Goal: Information Seeking & Learning: Learn about a topic

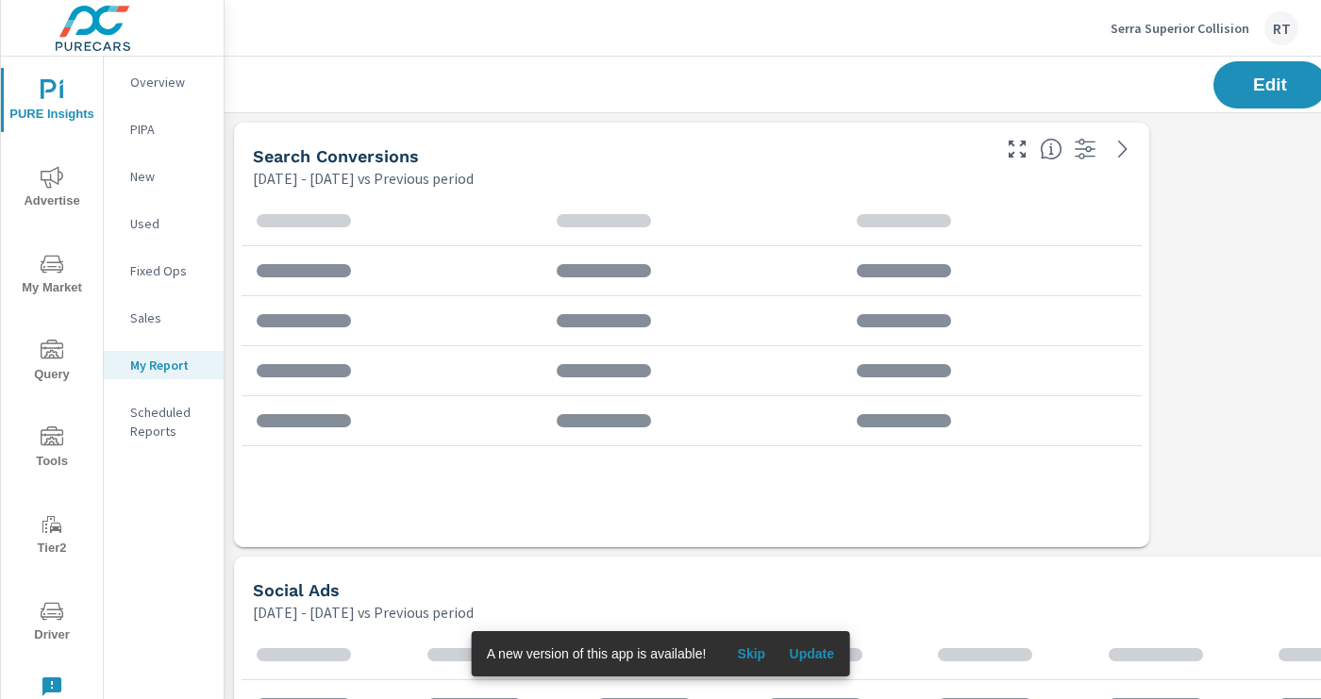
scroll to position [1963, 1397]
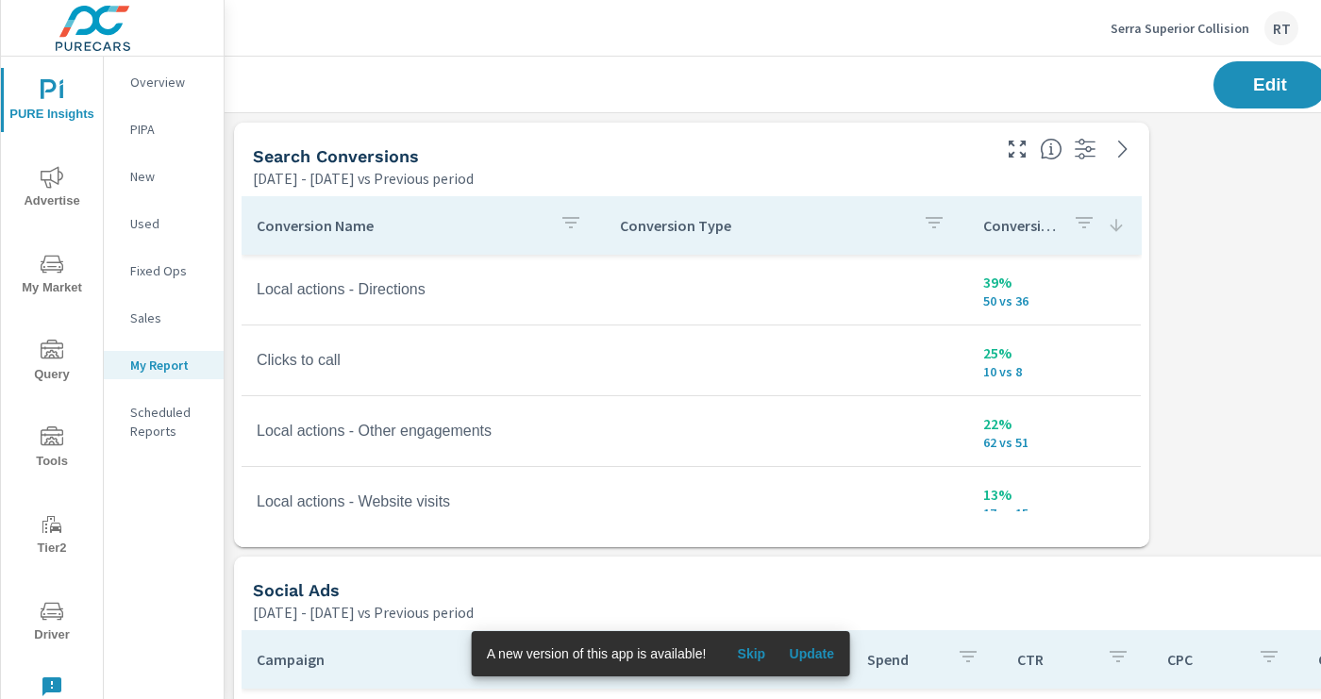
click at [756, 650] on span "Skip" at bounding box center [750, 653] width 45 height 17
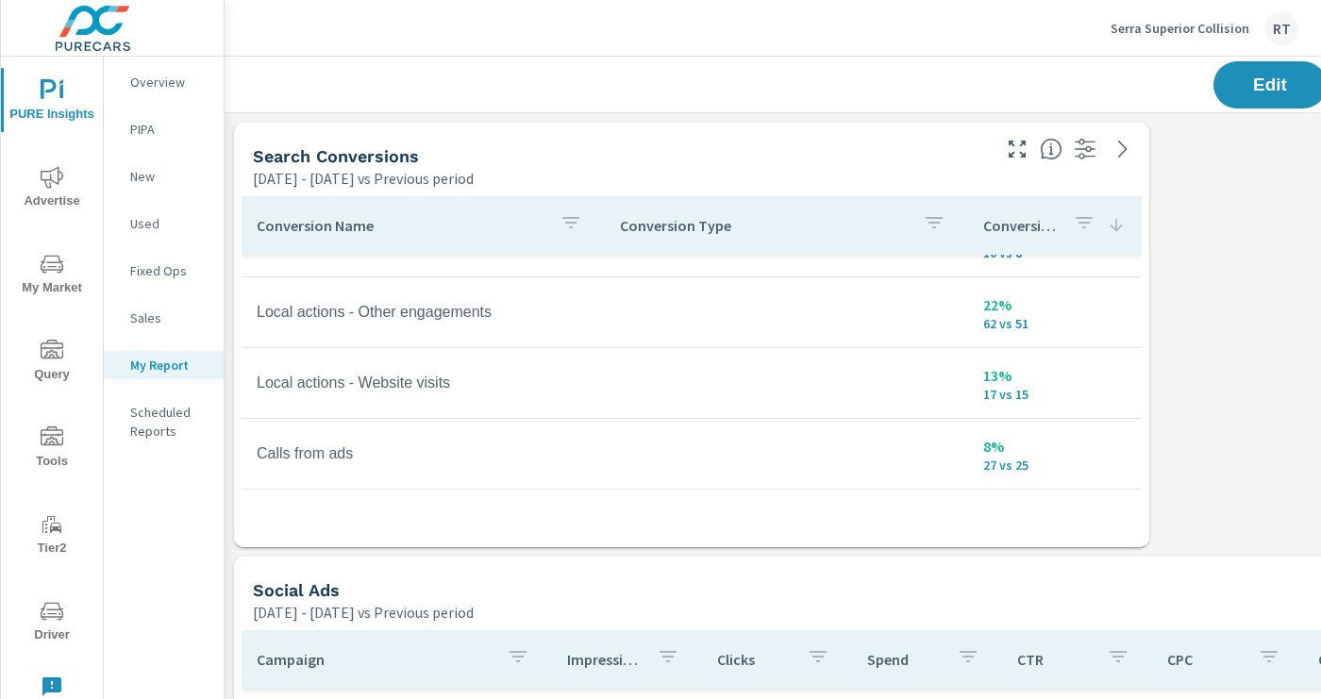
scroll to position [118, 0]
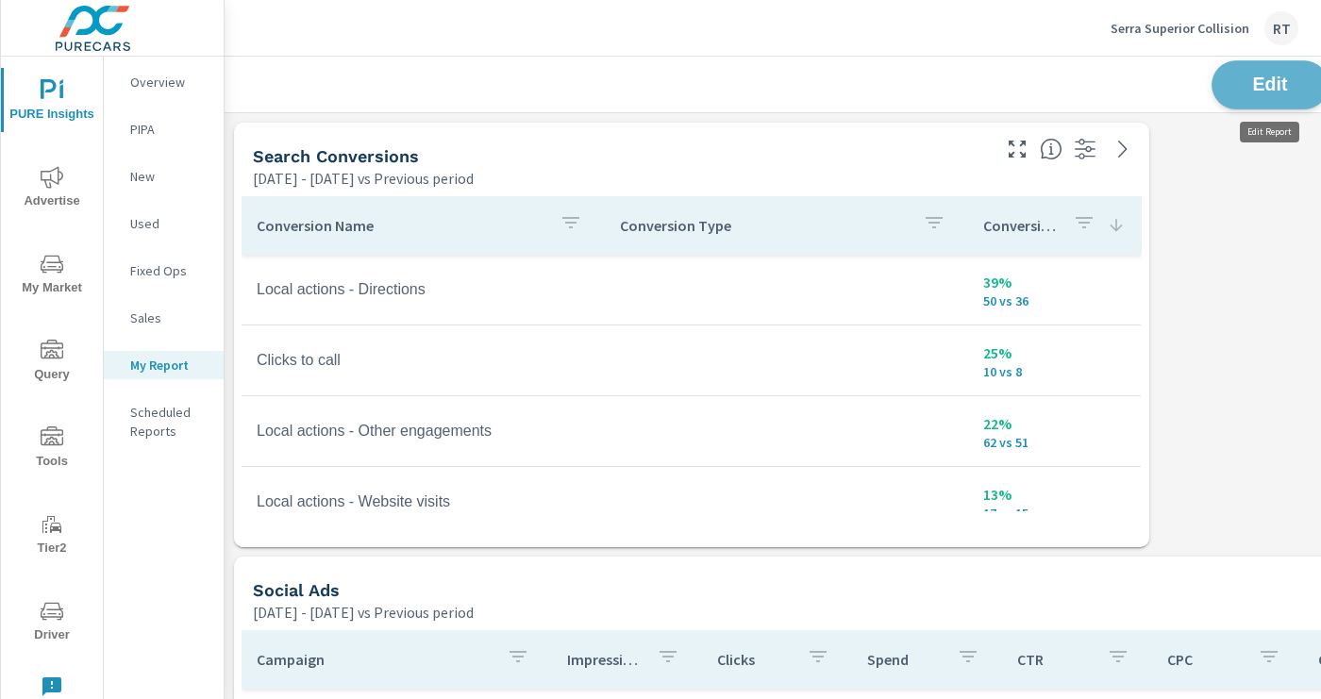
click at [1273, 82] on span "Edit" at bounding box center [1269, 84] width 77 height 18
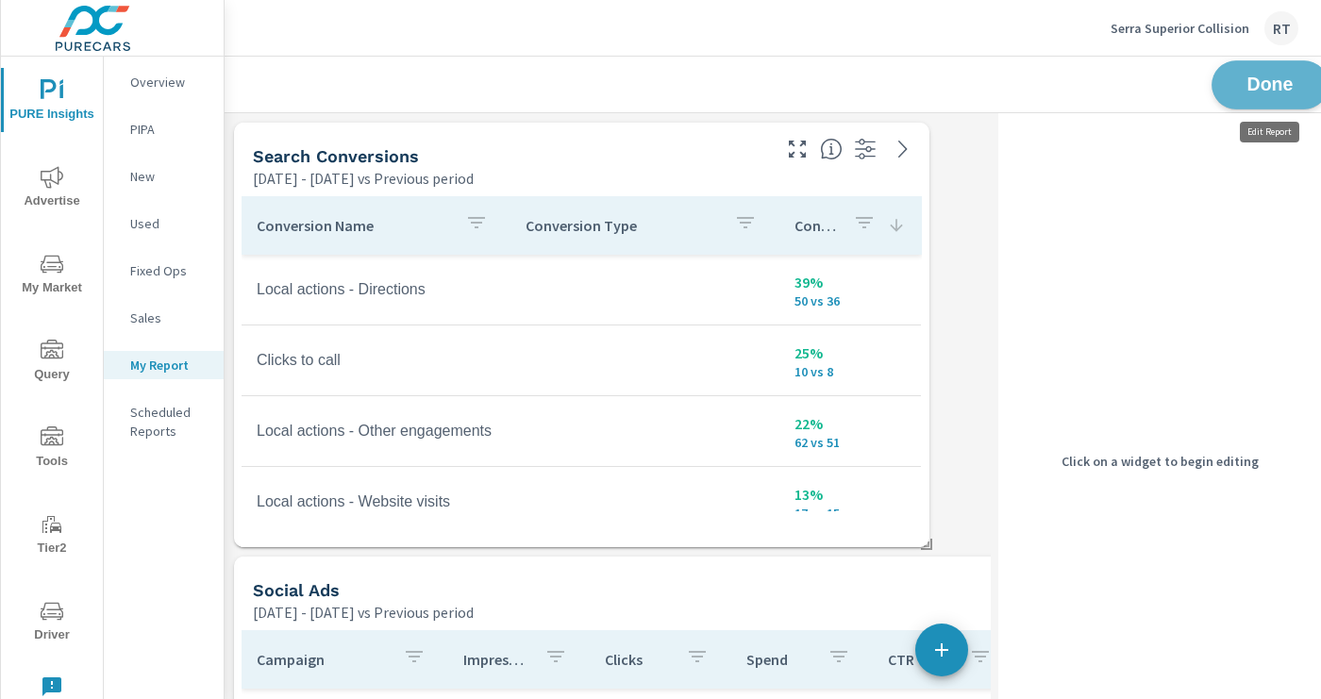
click at [1258, 90] on span "Done" at bounding box center [1269, 84] width 77 height 18
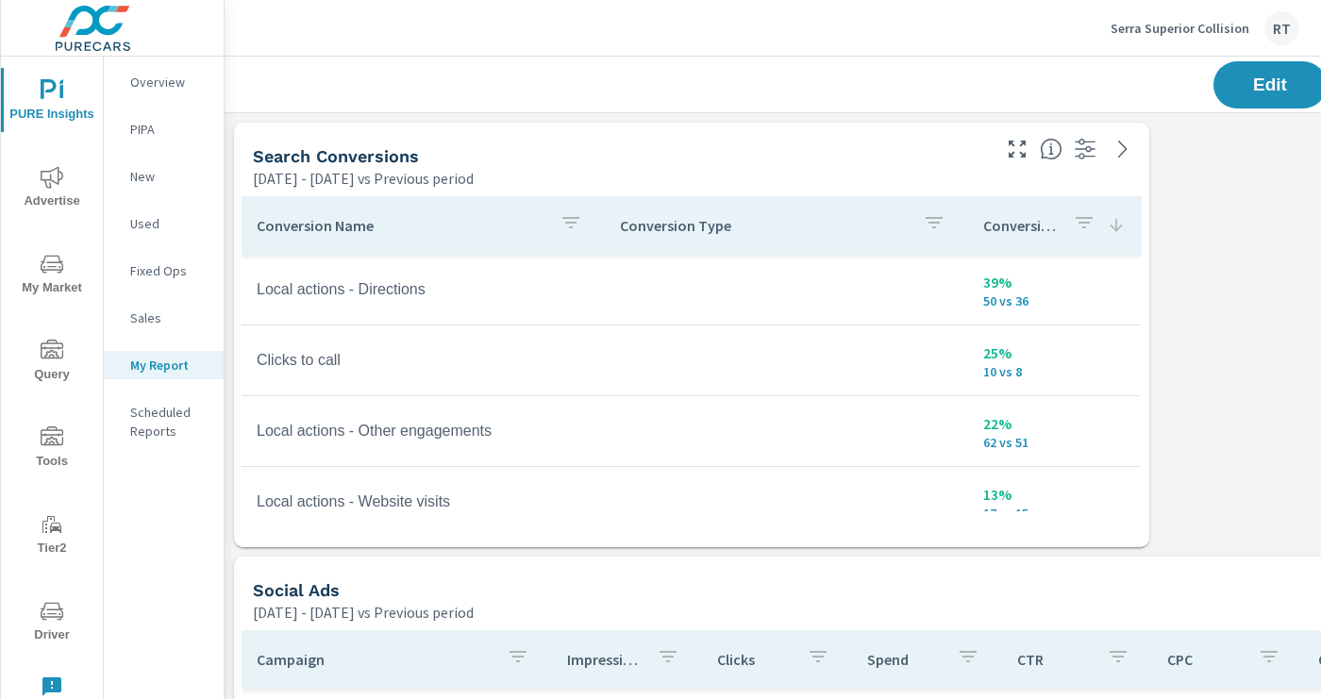
click at [1152, 28] on p "Serra Superior Collision" at bounding box center [1179, 28] width 139 height 17
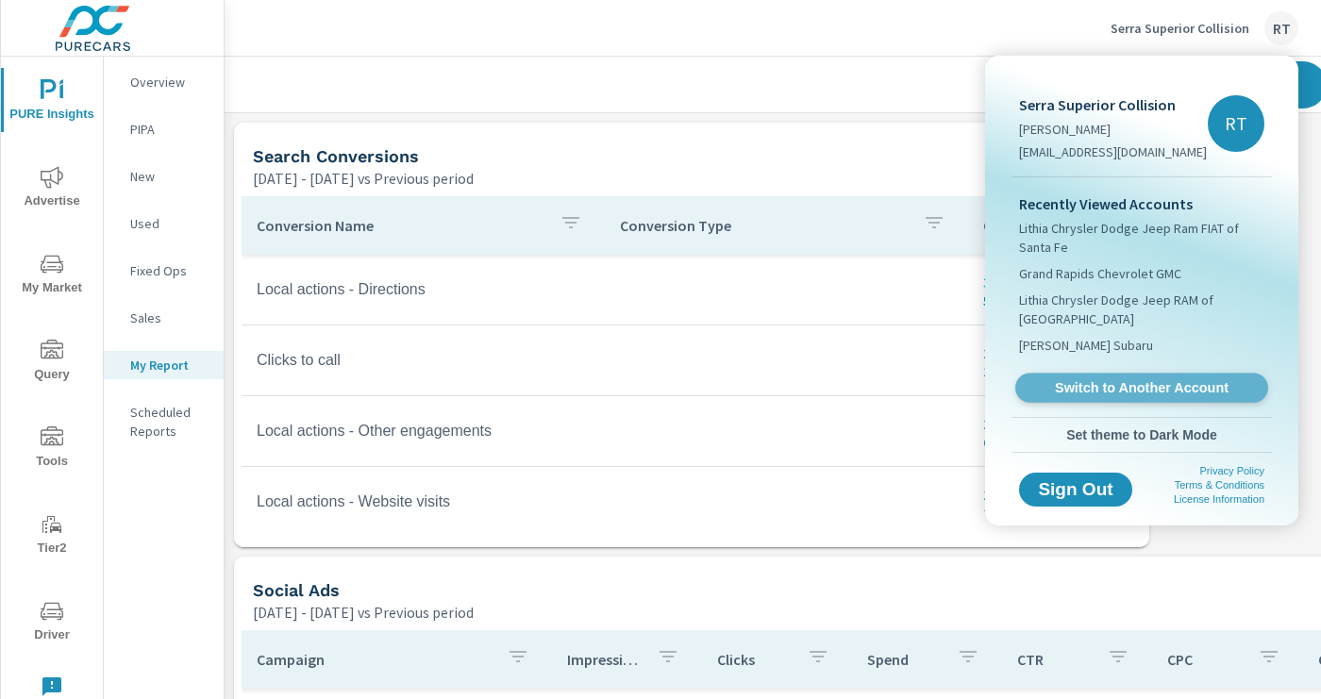
click at [1071, 382] on span "Switch to Another Account" at bounding box center [1141, 388] width 231 height 18
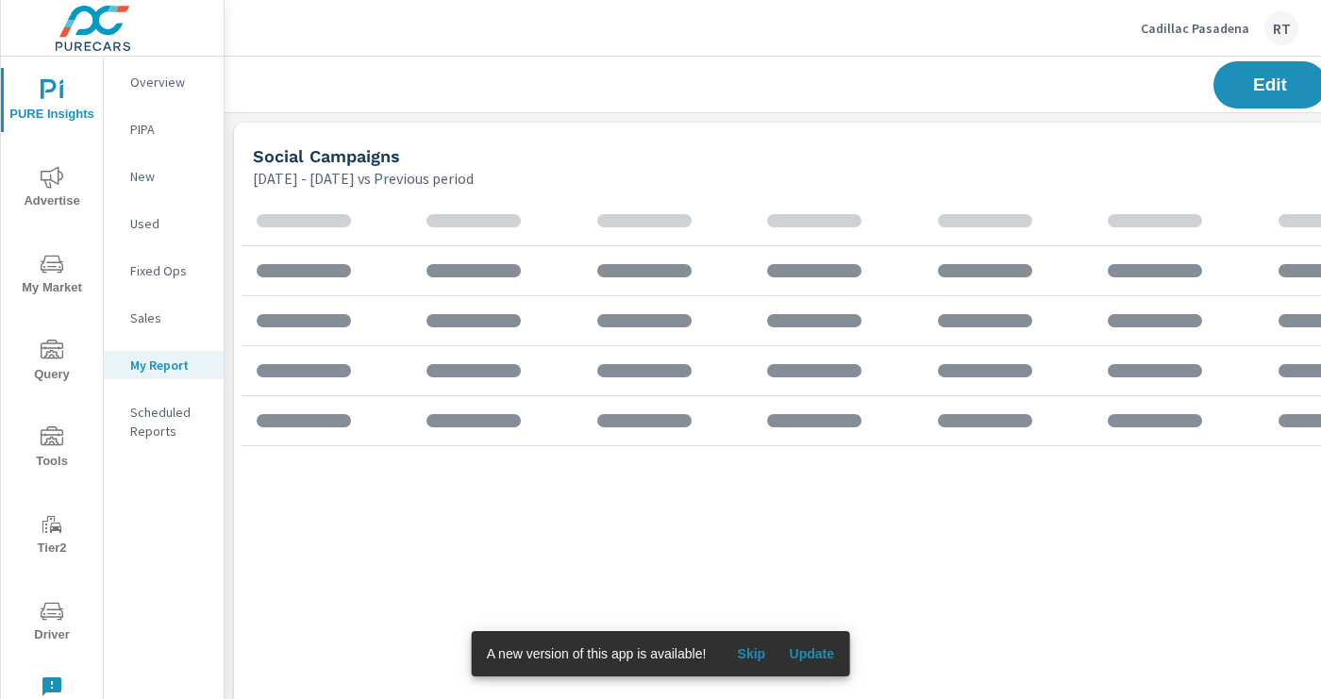
scroll to position [3265, 1397]
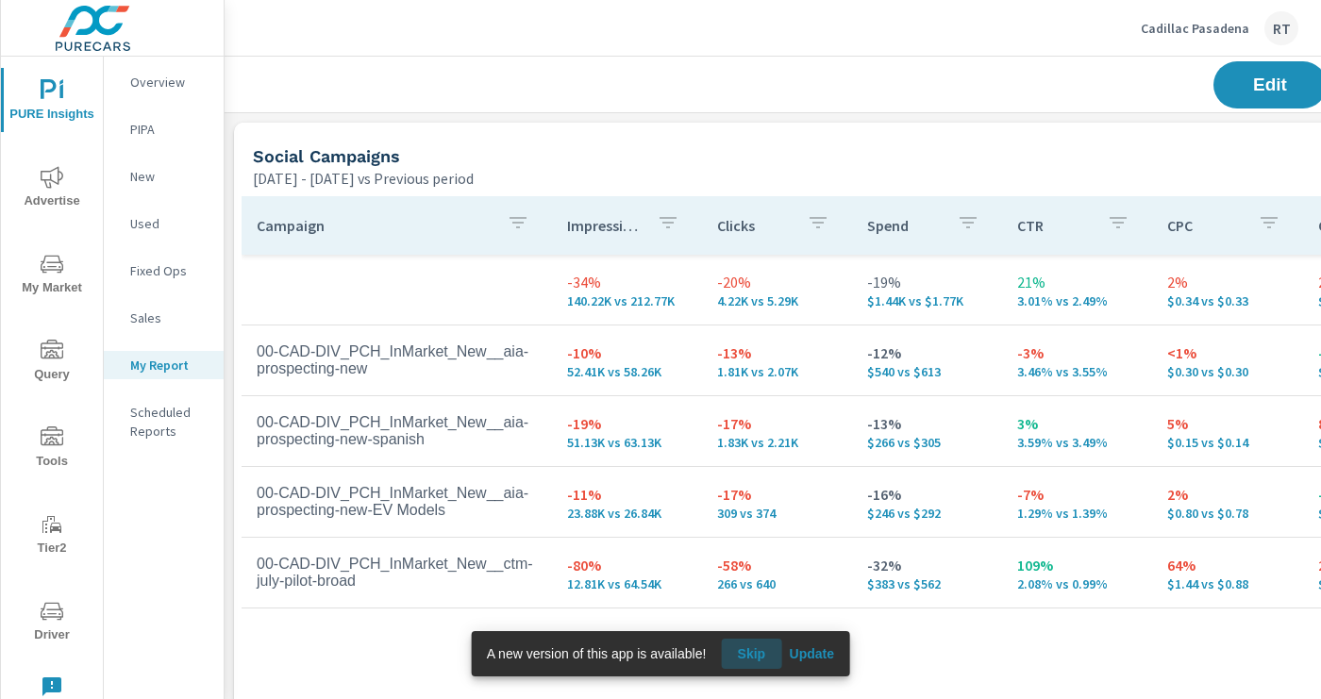
click at [756, 649] on span "Skip" at bounding box center [750, 653] width 45 height 17
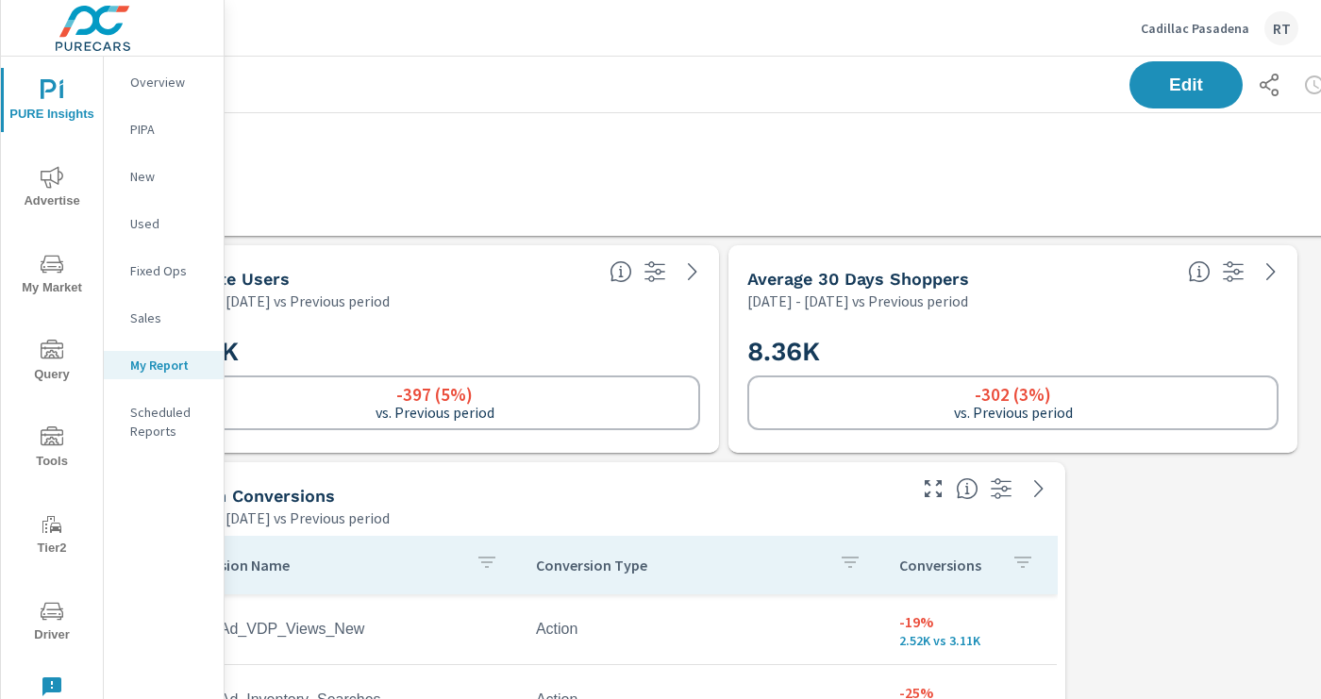
scroll to position [745, 300]
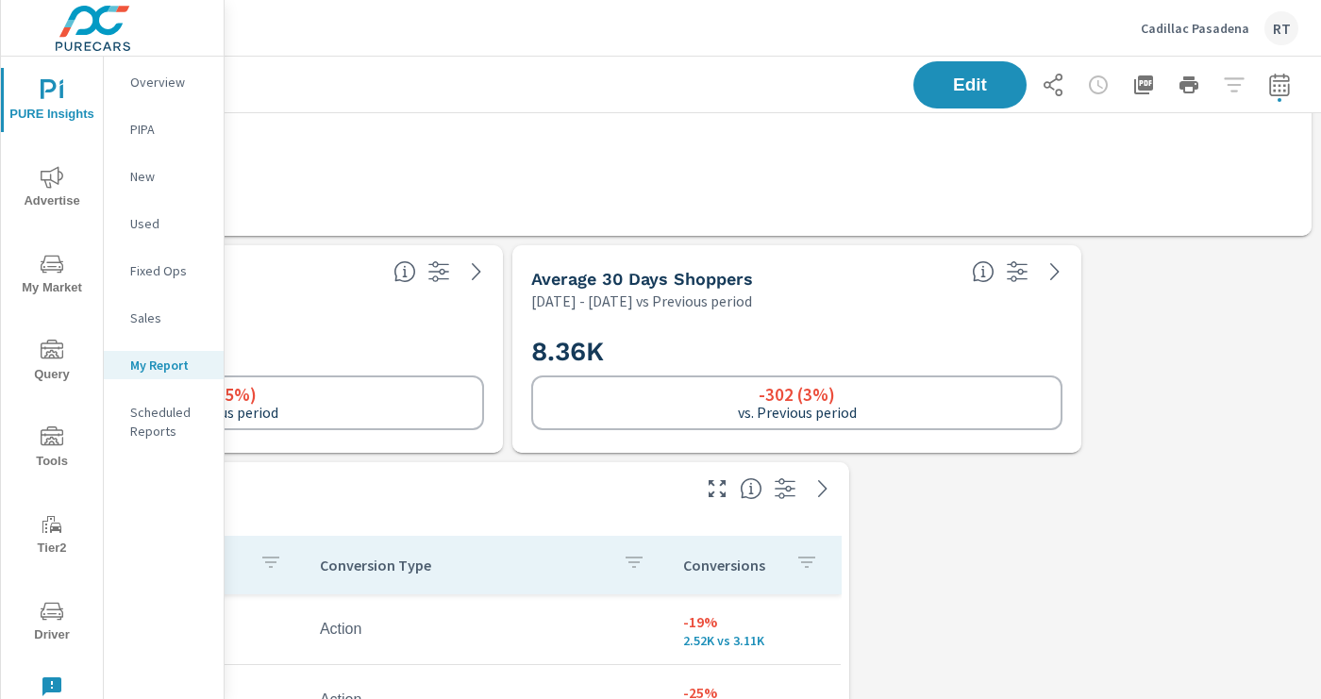
click at [1281, 92] on icon "button" at bounding box center [1279, 85] width 23 height 23
select select "Previous period"
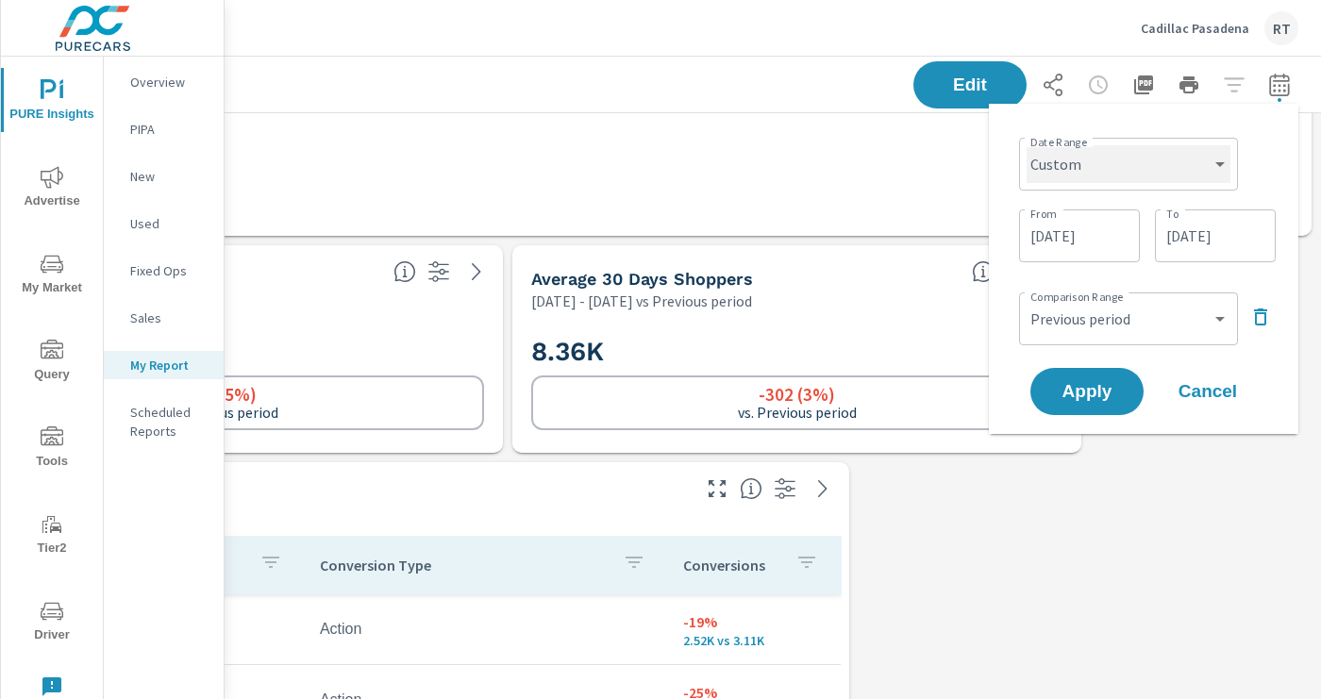
click at [1192, 169] on select "Custom Yesterday Last week Last 7 days Last 14 days Last 30 days Last 45 days L…" at bounding box center [1129, 164] width 204 height 38
click at [1027, 145] on select "Custom Yesterday Last week Last 7 days Last 14 days Last 30 days Last 45 days L…" at bounding box center [1129, 164] width 204 height 38
select select "Last 30 days"
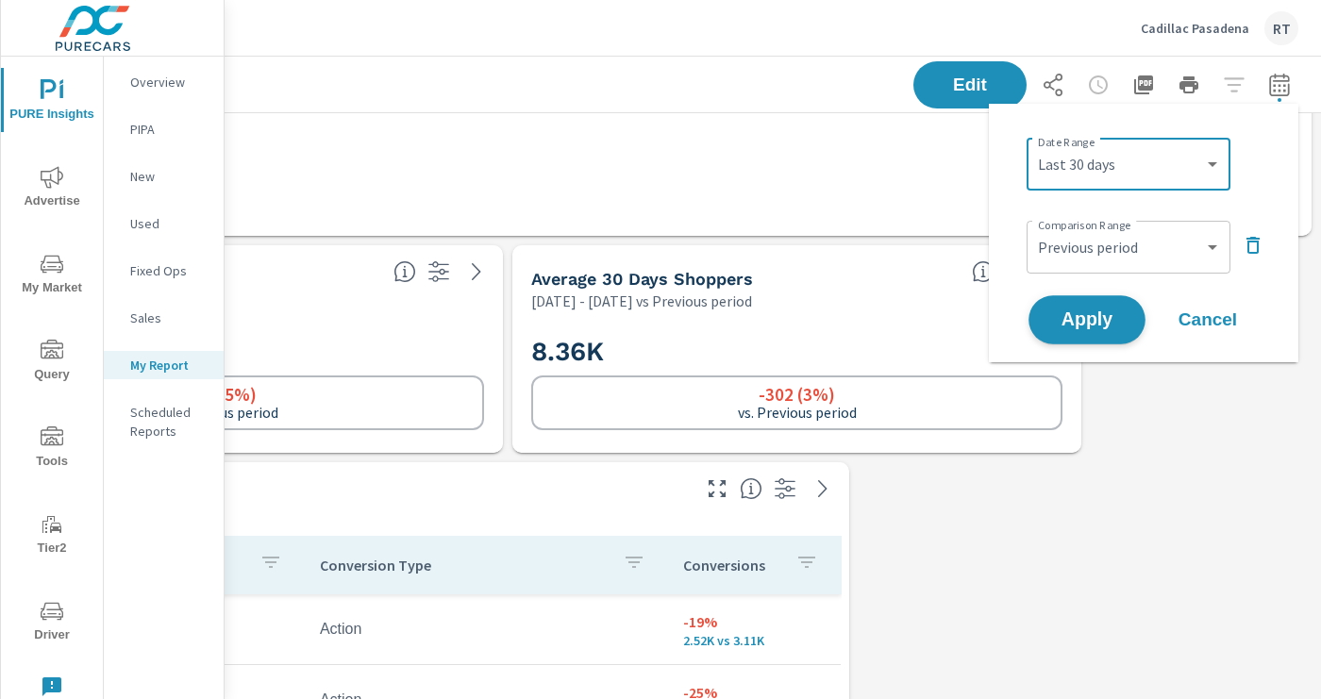
click at [1086, 314] on span "Apply" at bounding box center [1086, 320] width 77 height 18
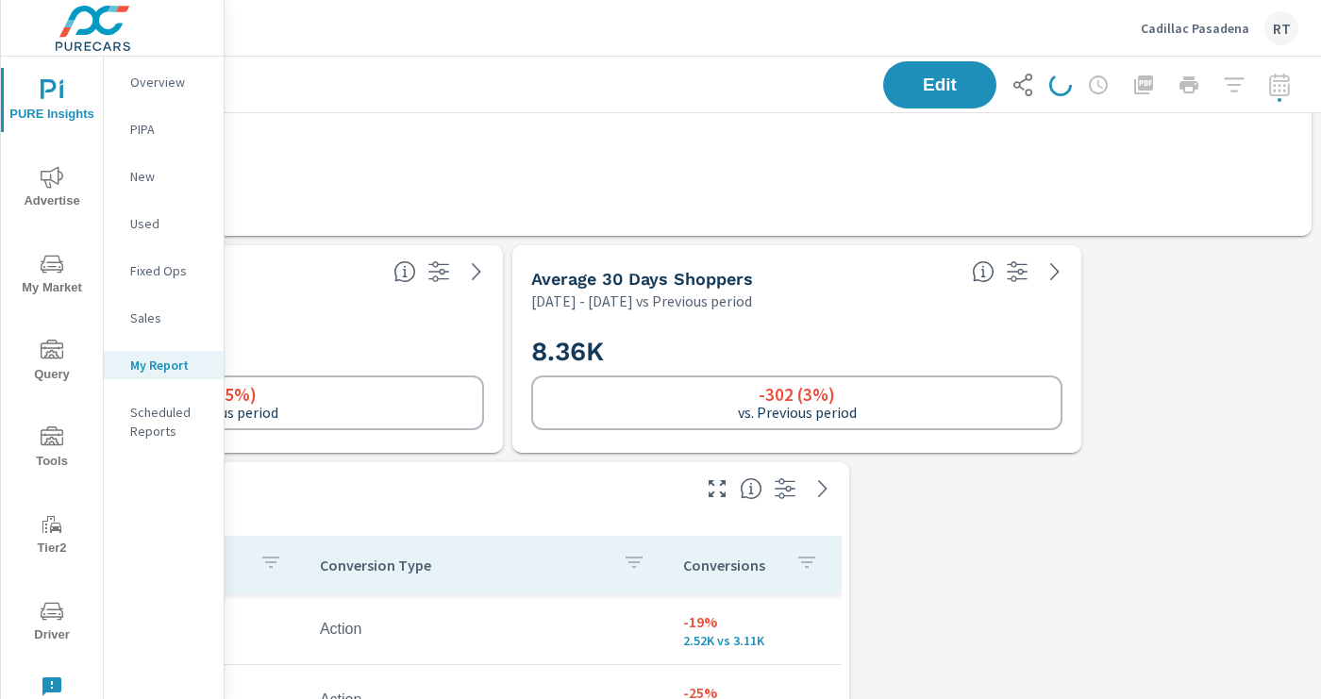
scroll to position [0, 300]
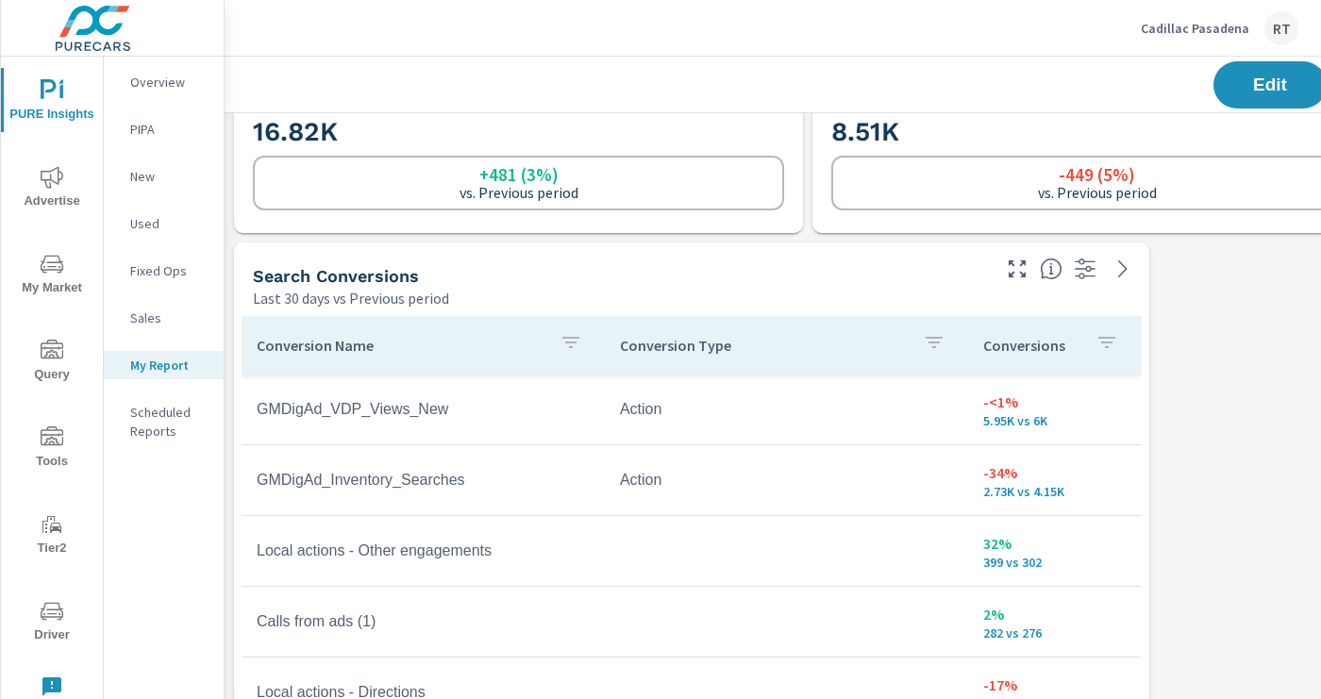
scroll to position [902, 0]
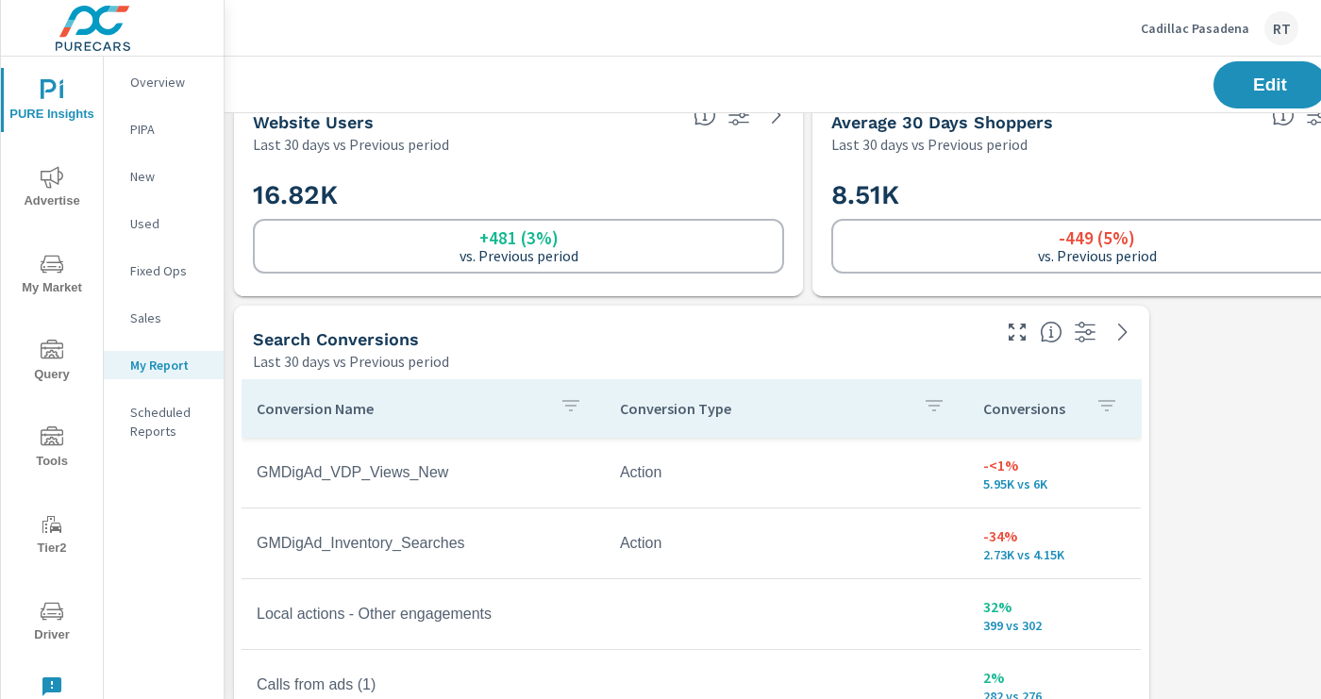
click at [1080, 408] on div "Conversions" at bounding box center [1054, 408] width 142 height 43
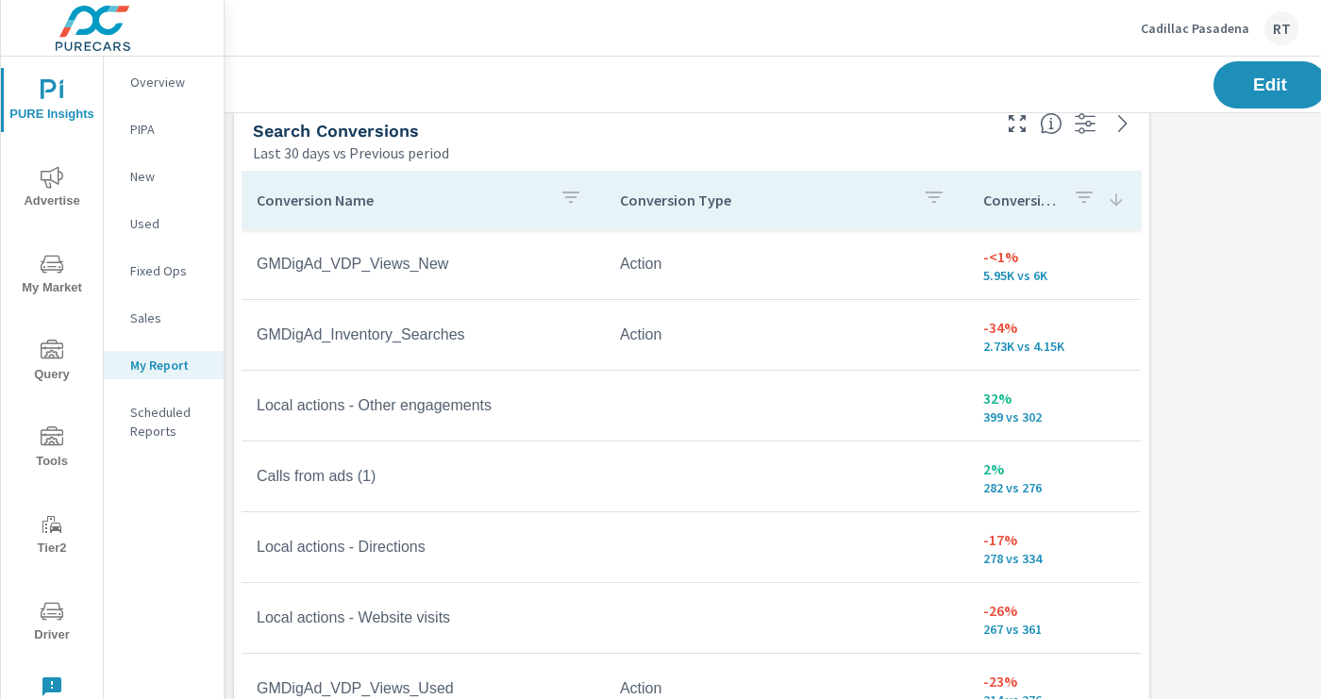
scroll to position [1152, 0]
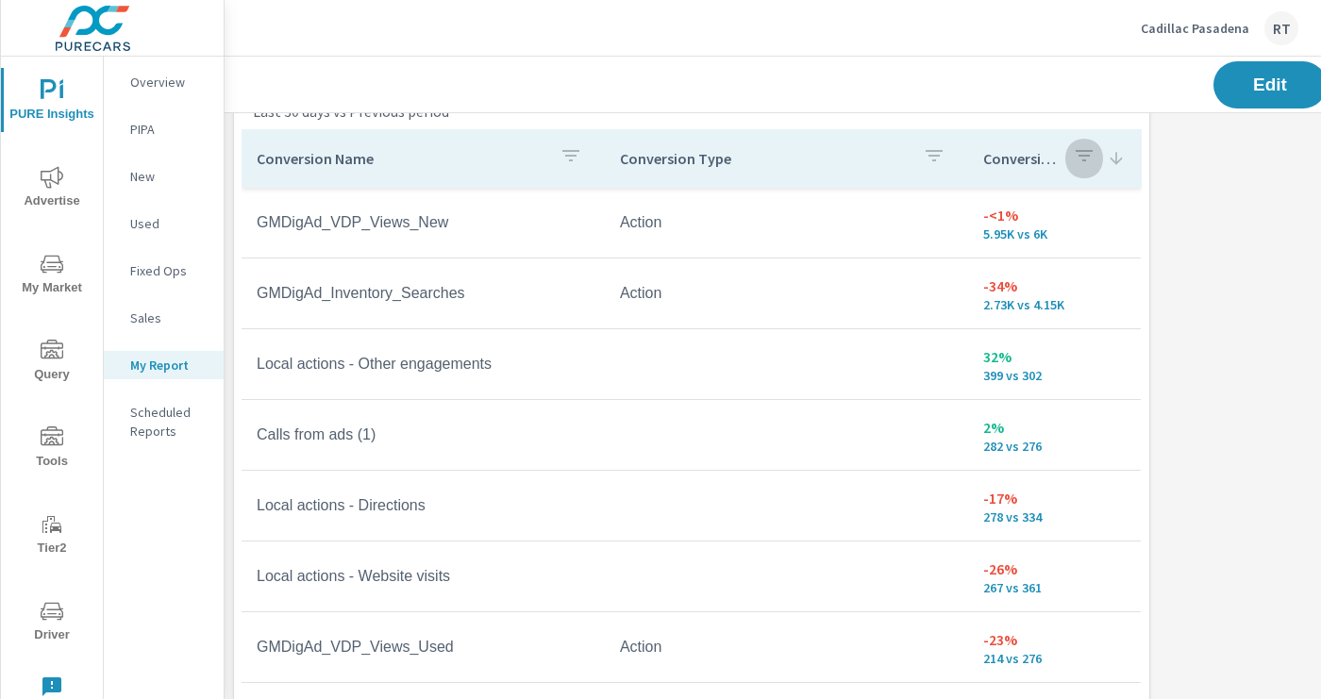
click at [1083, 162] on icon "button" at bounding box center [1084, 155] width 23 height 23
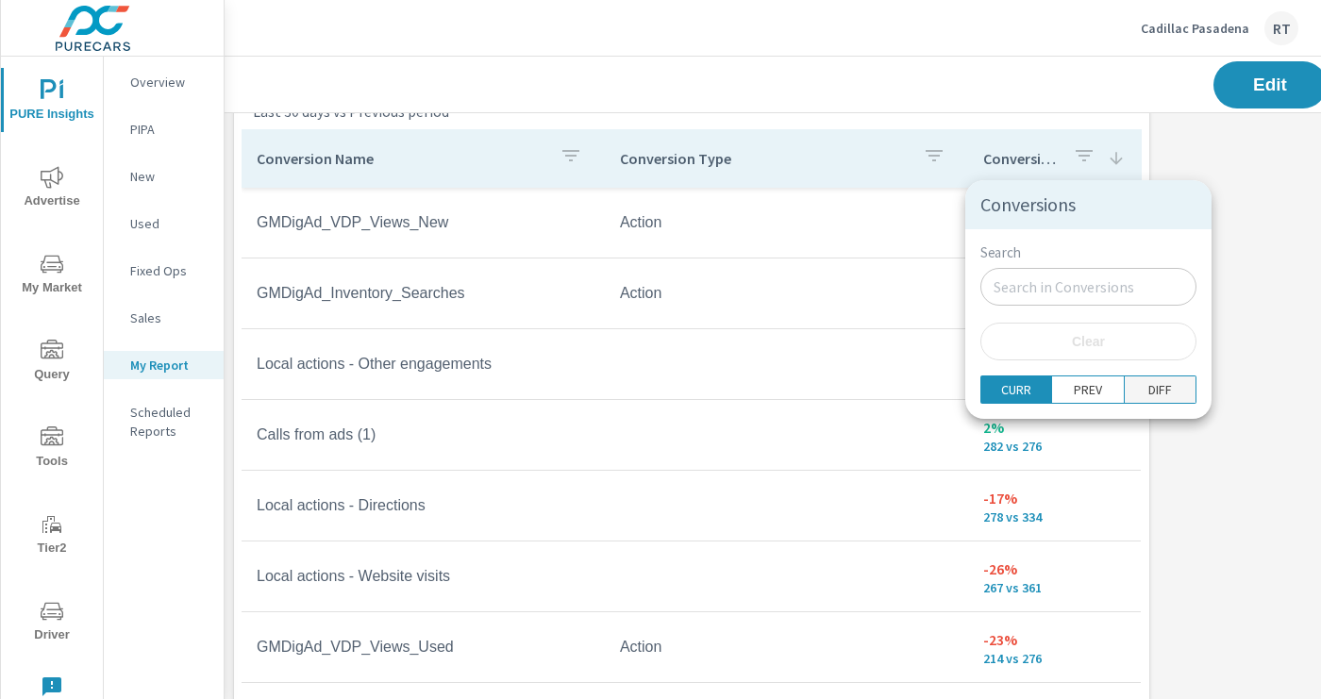
click at [1148, 390] on p "DIFF" at bounding box center [1160, 389] width 24 height 19
click at [1196, 310] on div at bounding box center [660, 349] width 1321 height 699
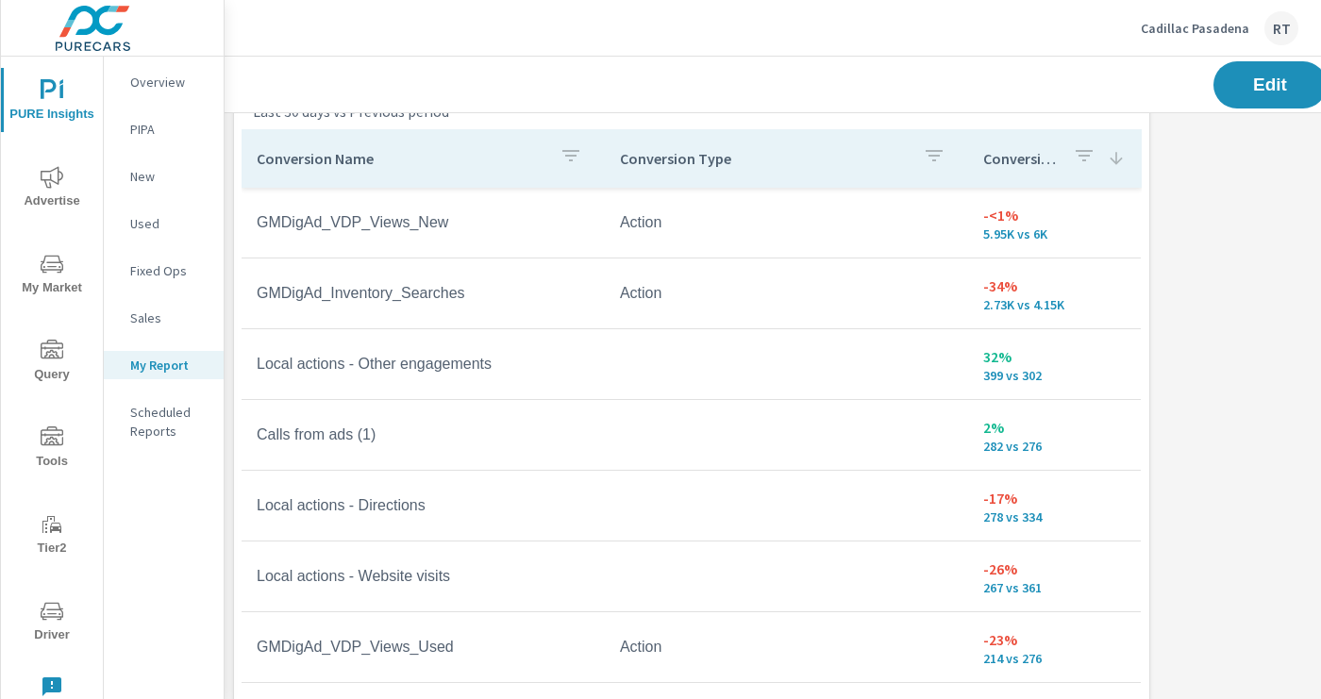
click at [1117, 158] on icon at bounding box center [1116, 158] width 19 height 19
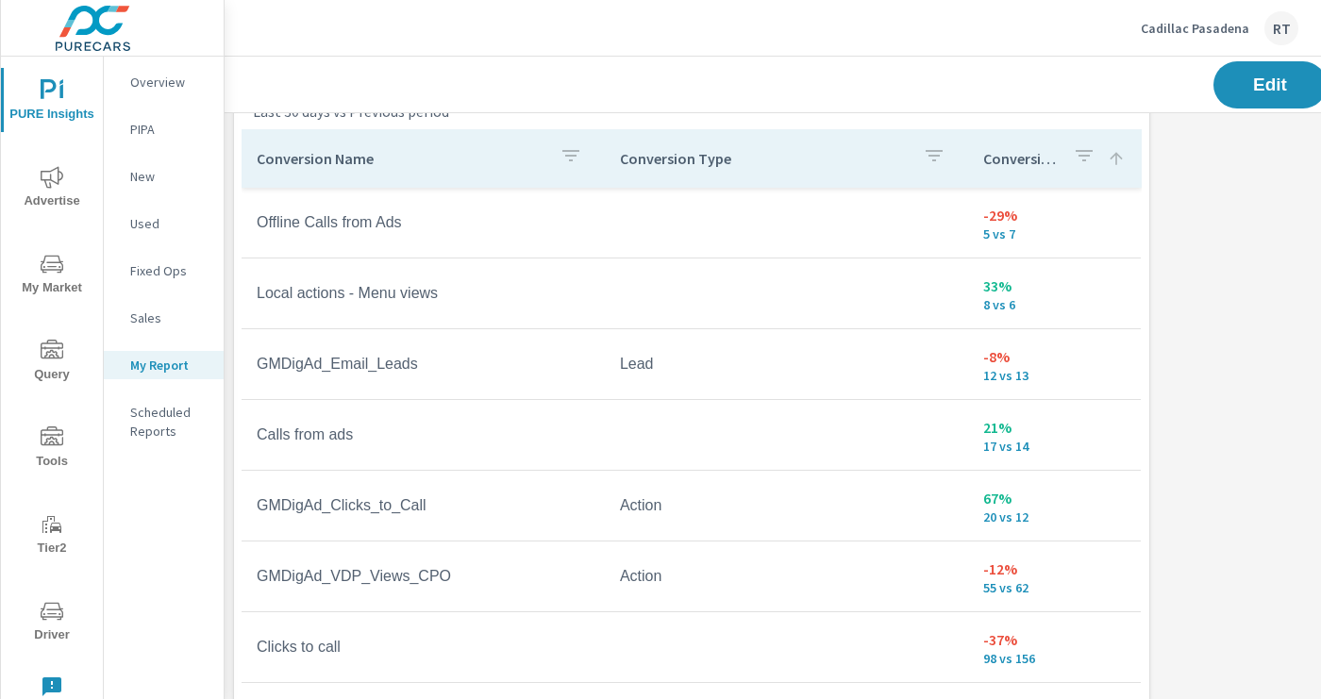
click at [1115, 158] on icon at bounding box center [1116, 158] width 12 height 12
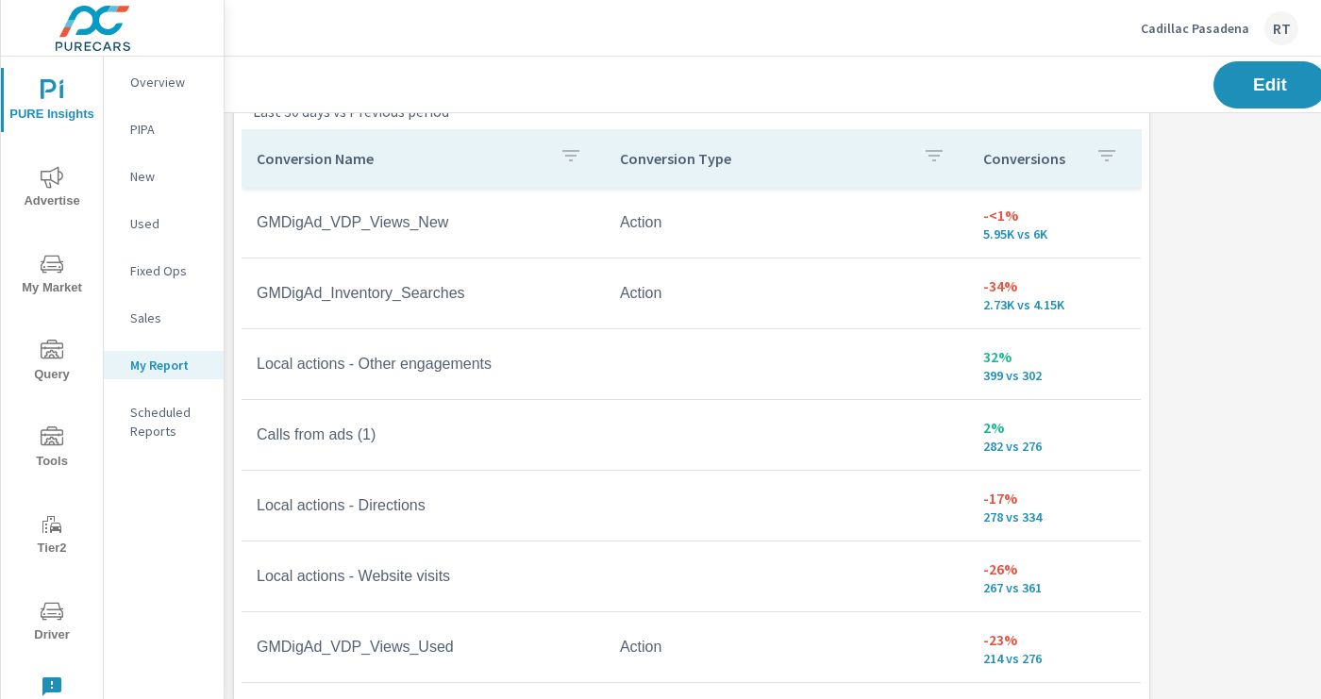
click at [1115, 158] on icon "button" at bounding box center [1106, 155] width 23 height 23
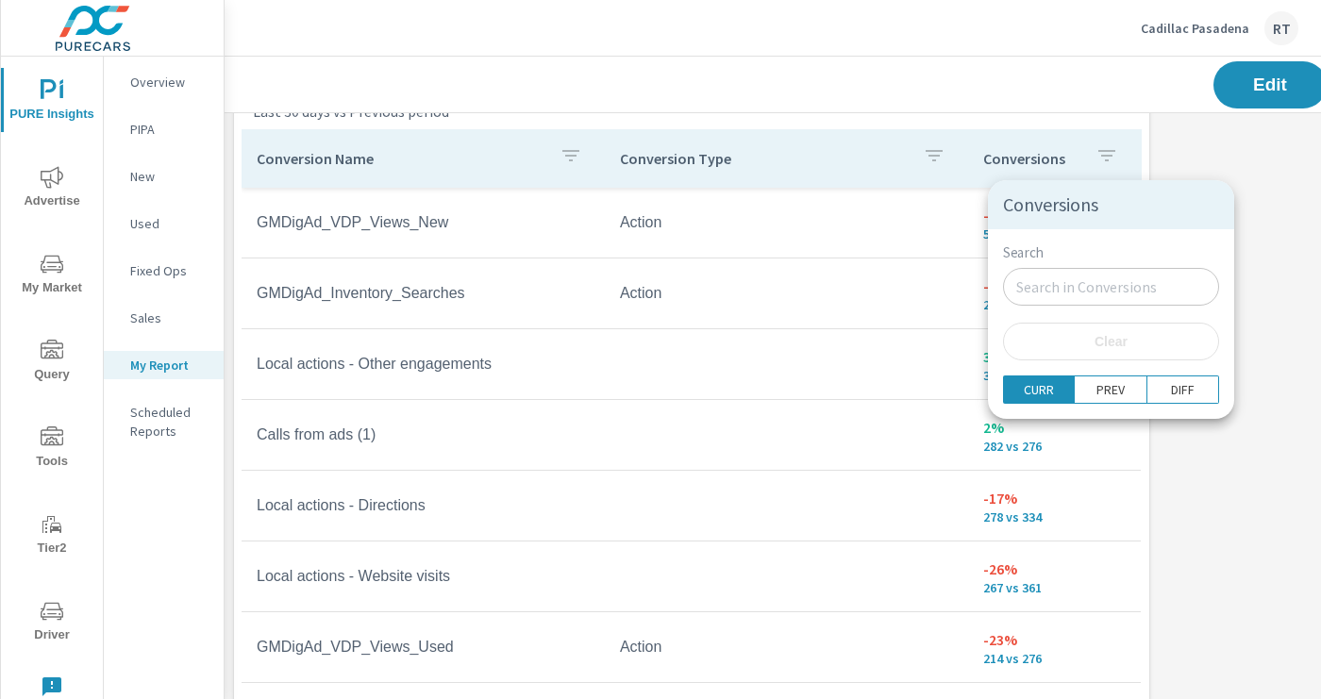
click at [1072, 165] on div at bounding box center [660, 349] width 1321 height 699
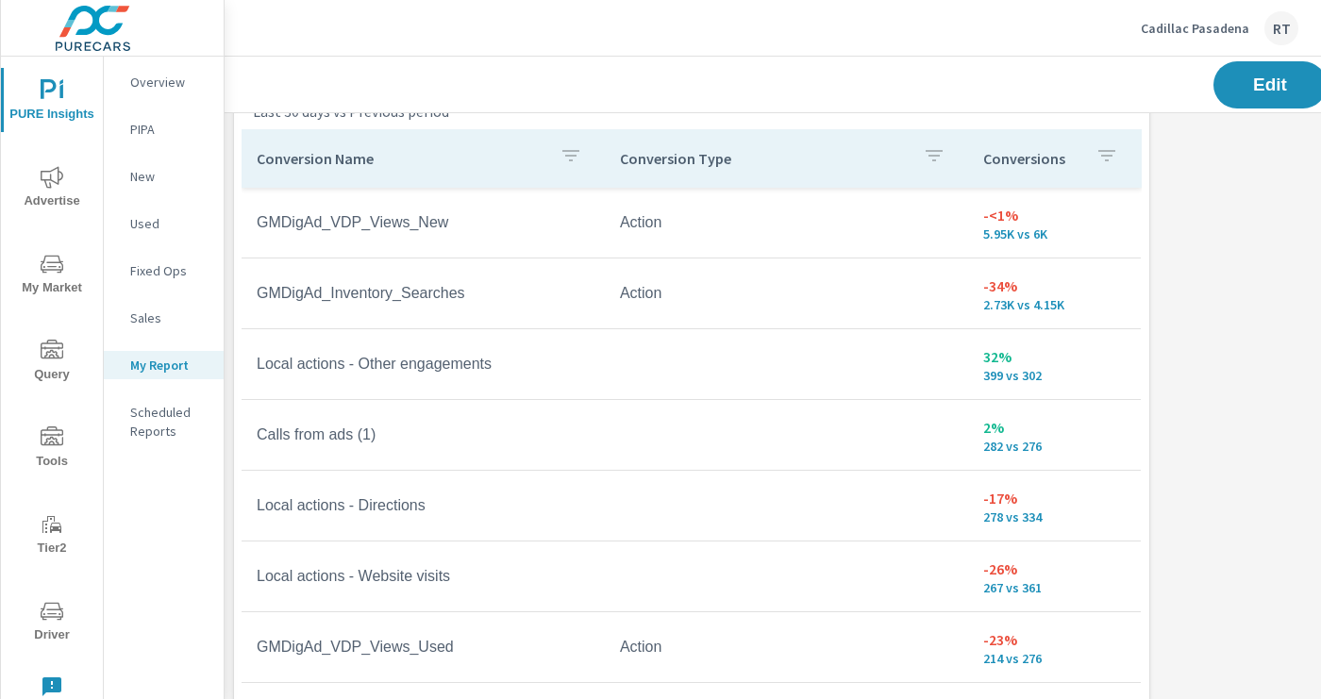
click at [1072, 161] on p "Conversions" at bounding box center [1031, 158] width 97 height 19
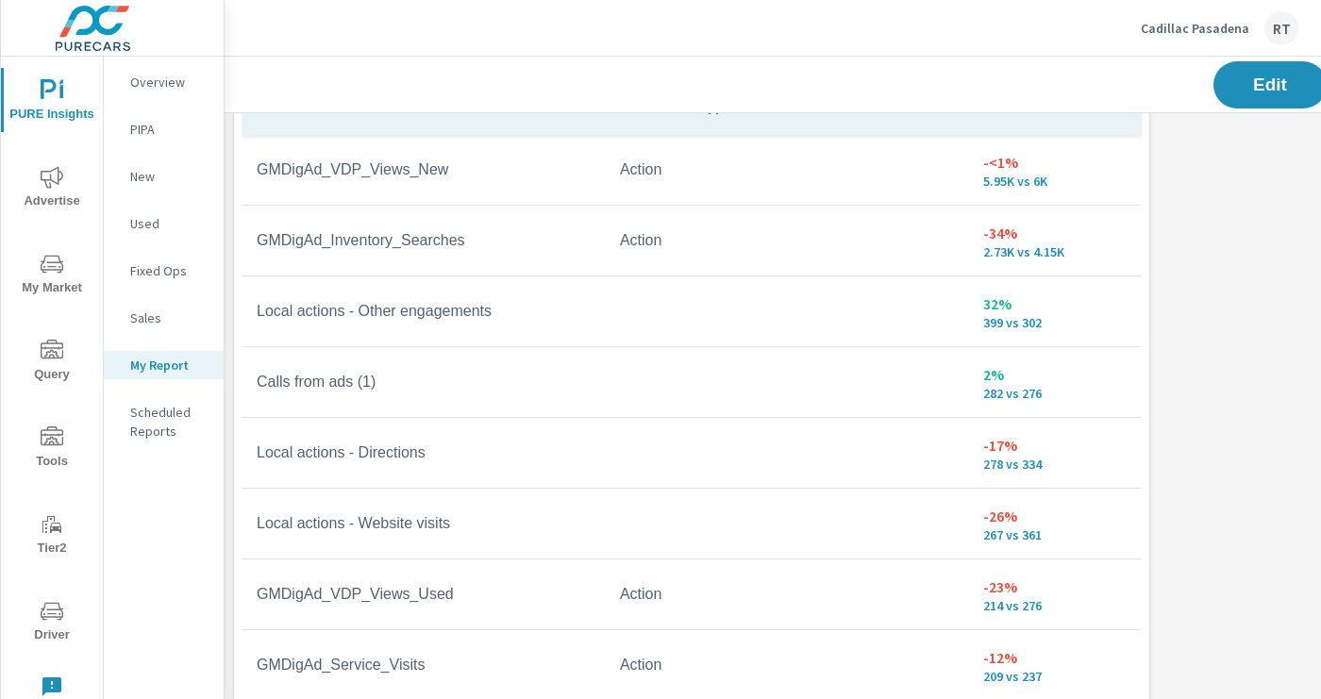
scroll to position [1208, 0]
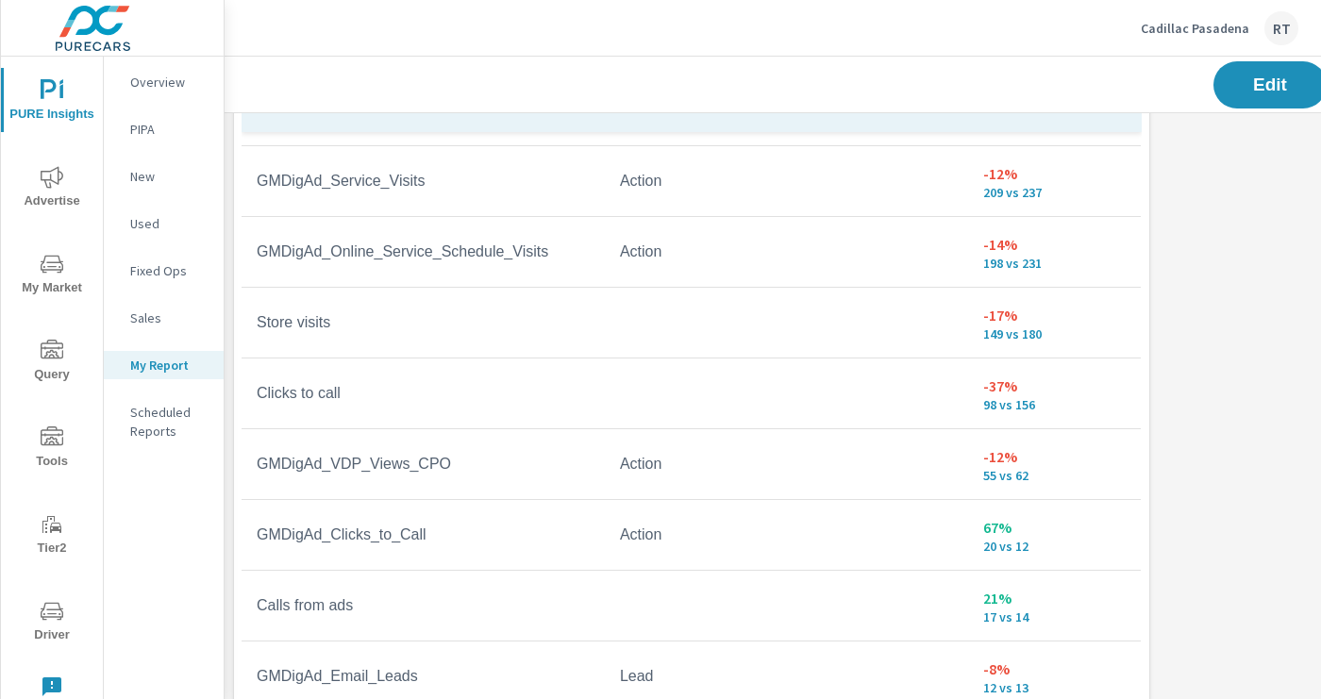
scroll to position [512, 0]
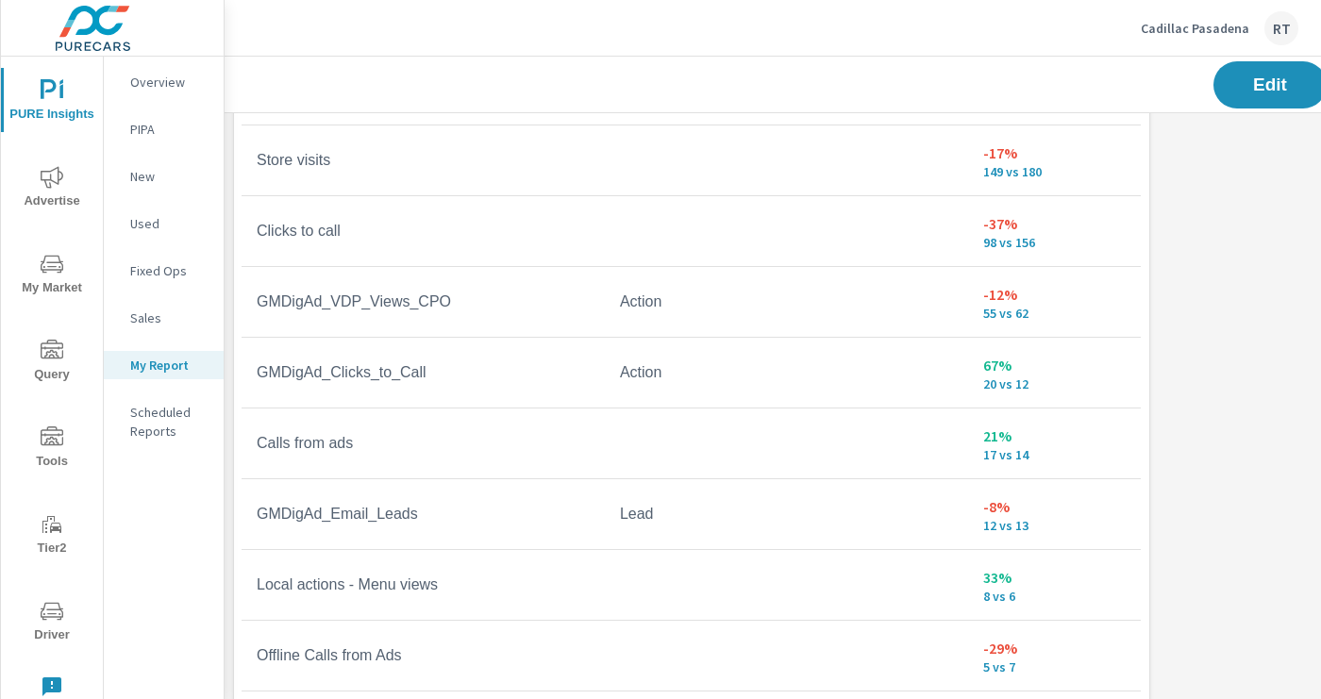
scroll to position [1328, 0]
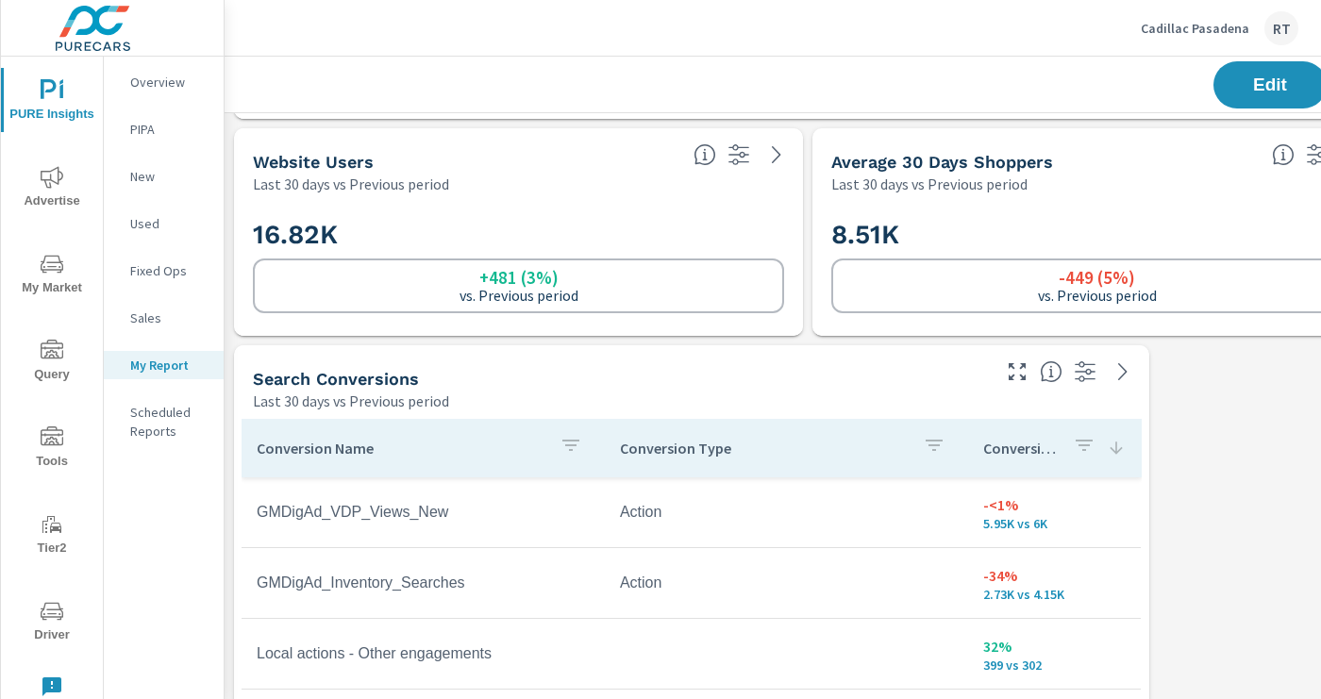
scroll to position [856, 3]
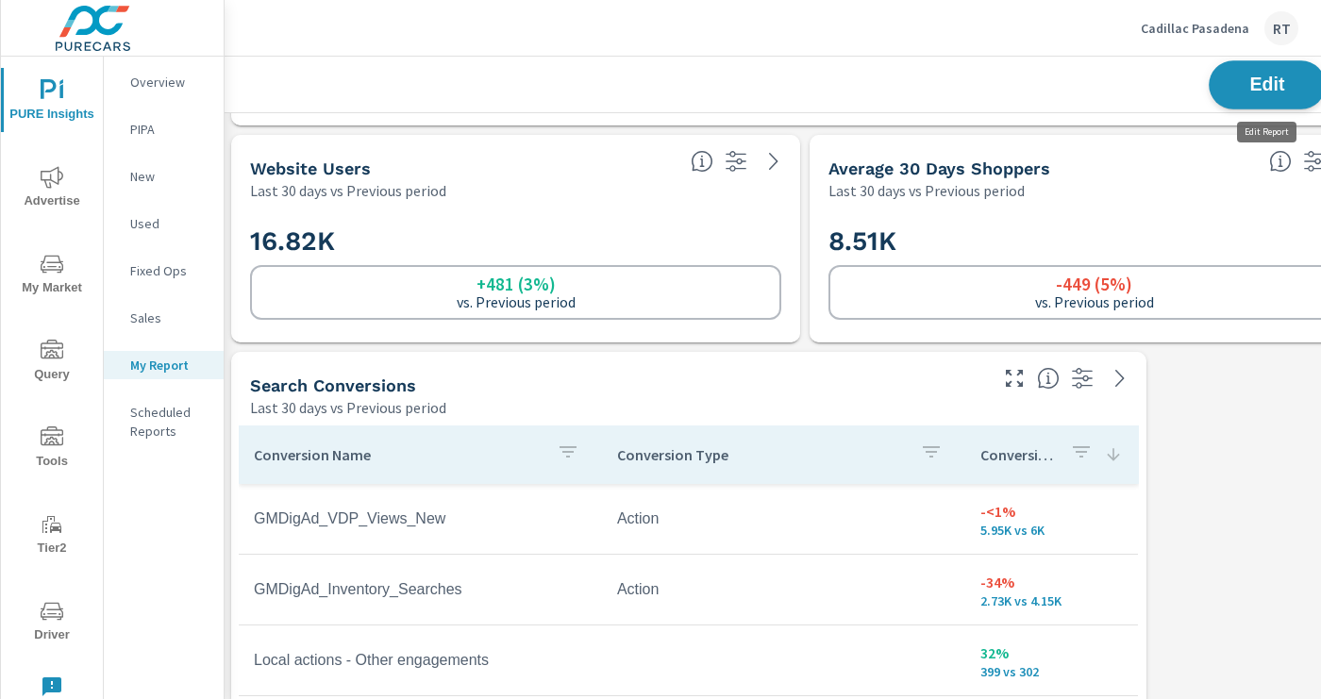
click at [1244, 79] on span "Edit" at bounding box center [1266, 84] width 77 height 18
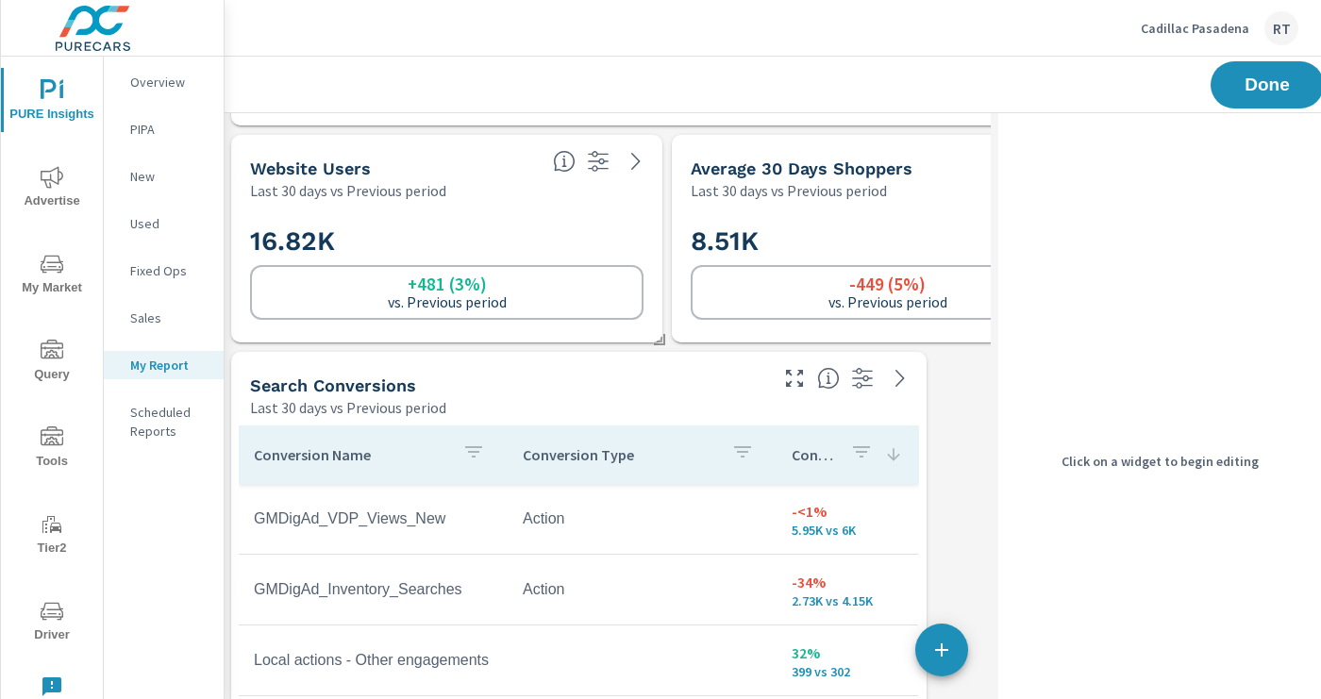
scroll to position [3265, 1067]
click at [949, 217] on div "8.51K -449 (5%) vs. Previous period" at bounding box center [887, 272] width 416 height 126
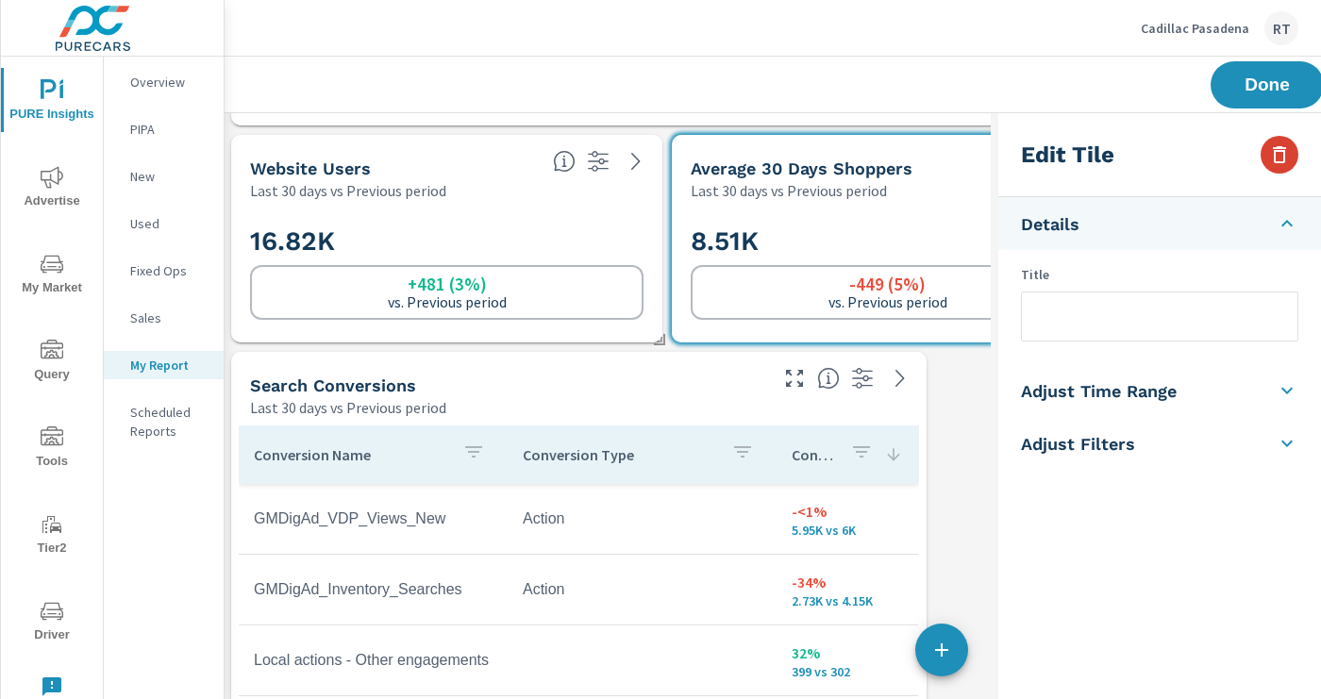
click at [1283, 146] on icon "button" at bounding box center [1279, 154] width 23 height 23
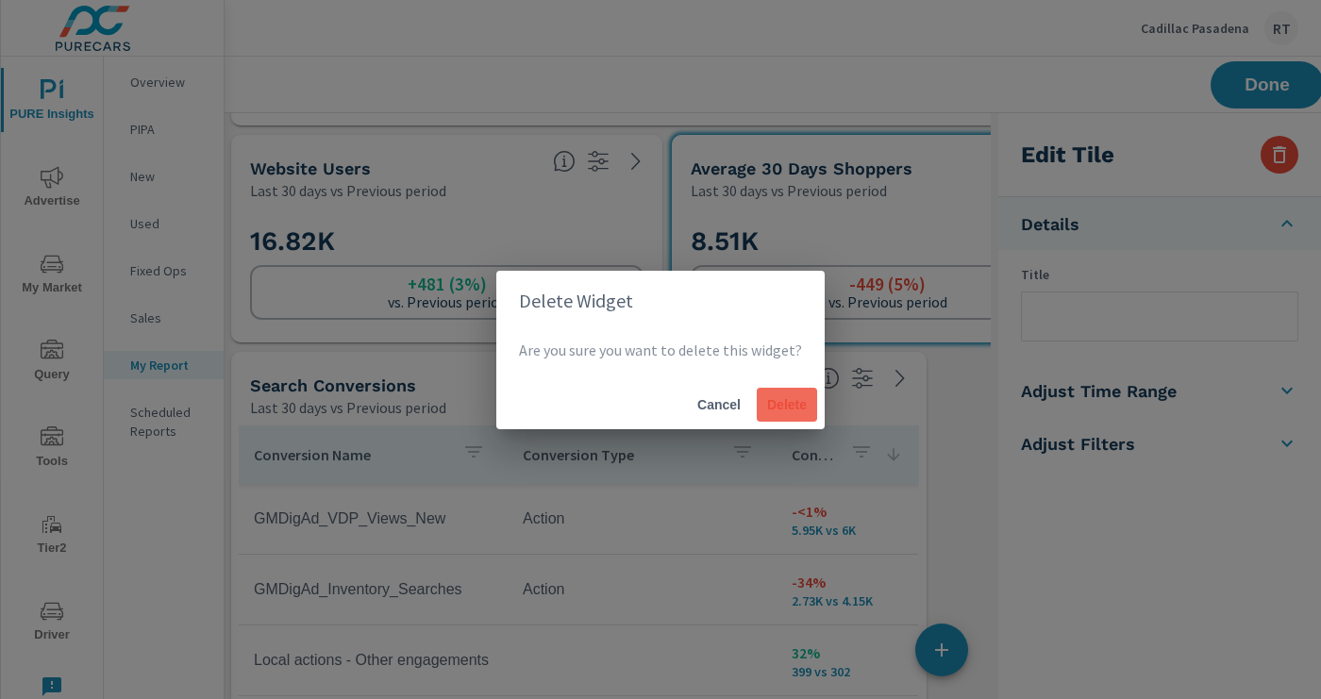
click at [788, 403] on span "Delete" at bounding box center [786, 404] width 45 height 17
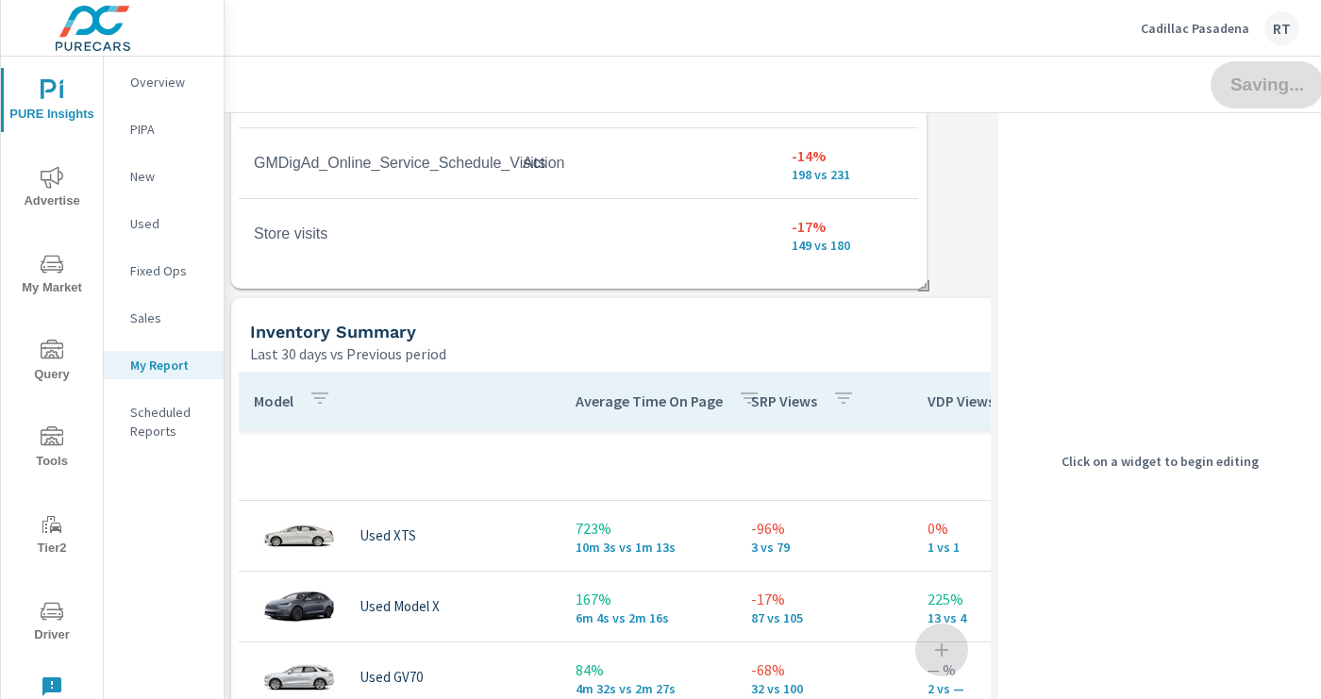
scroll to position [1795, 3]
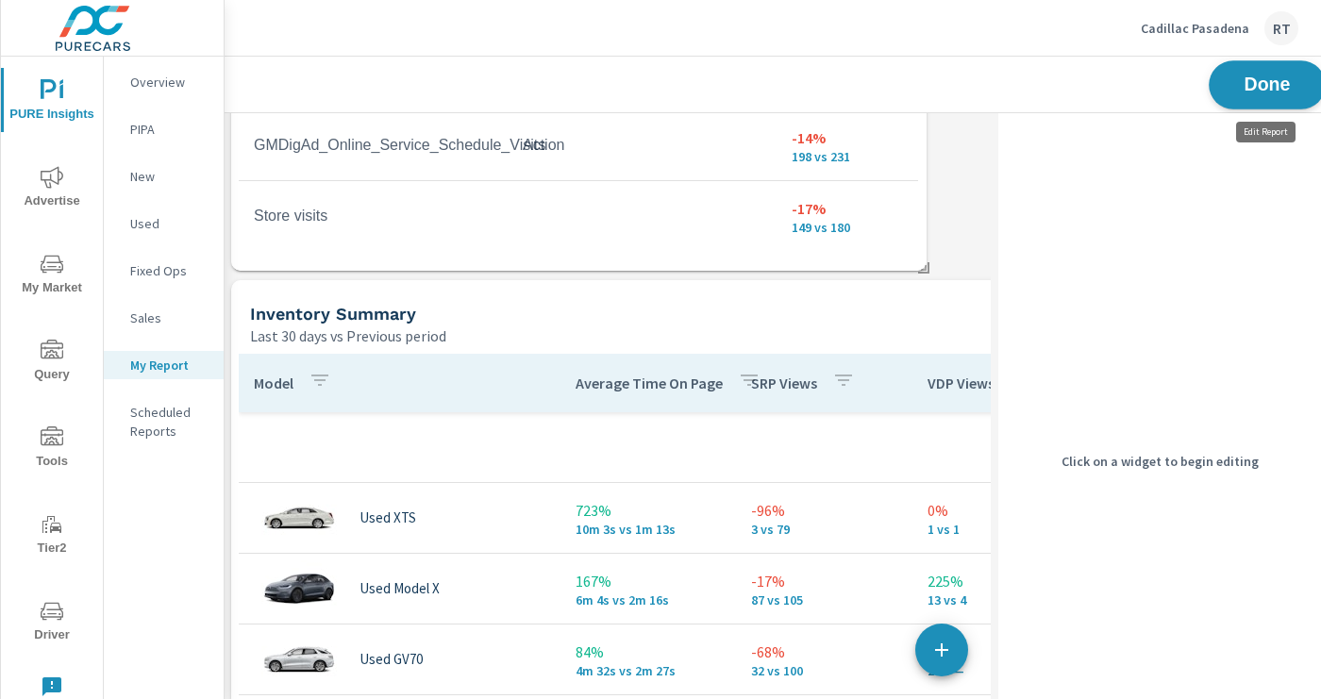
drag, startPoint x: 1255, startPoint y: 86, endPoint x: 1244, endPoint y: 103, distance: 20.4
click at [1255, 86] on span "Done" at bounding box center [1266, 84] width 77 height 18
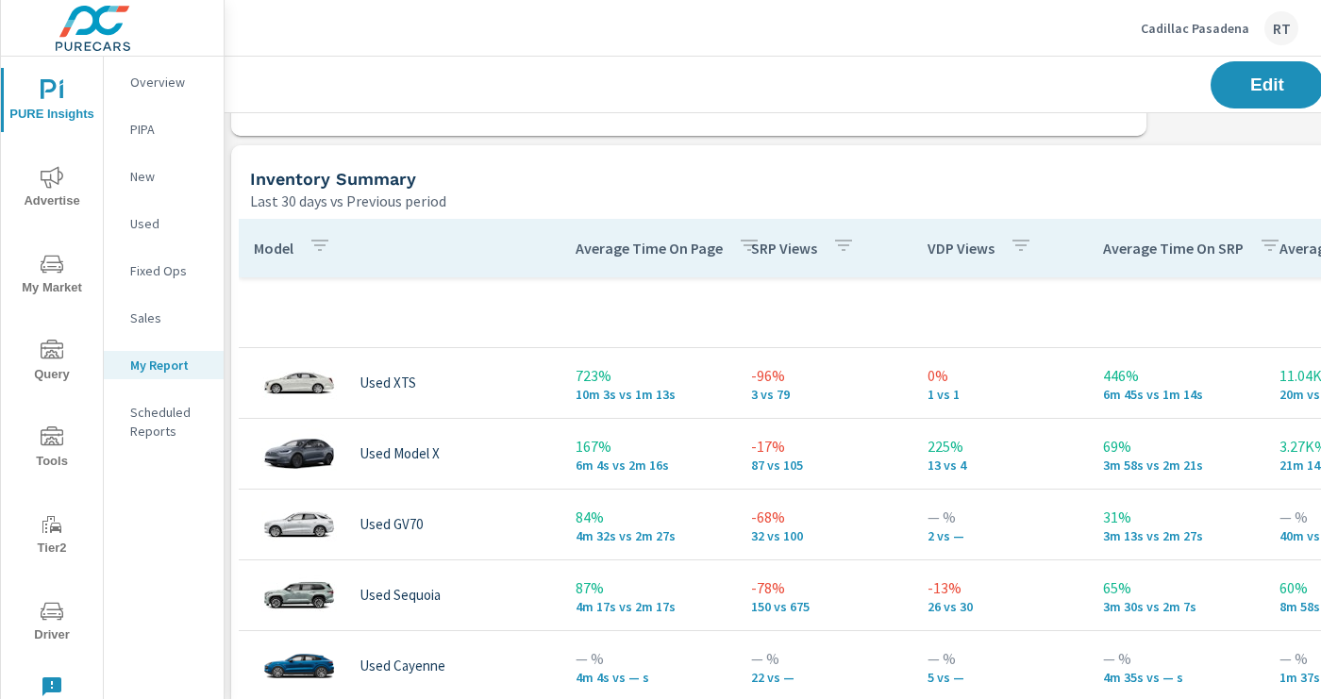
scroll to position [1910, 3]
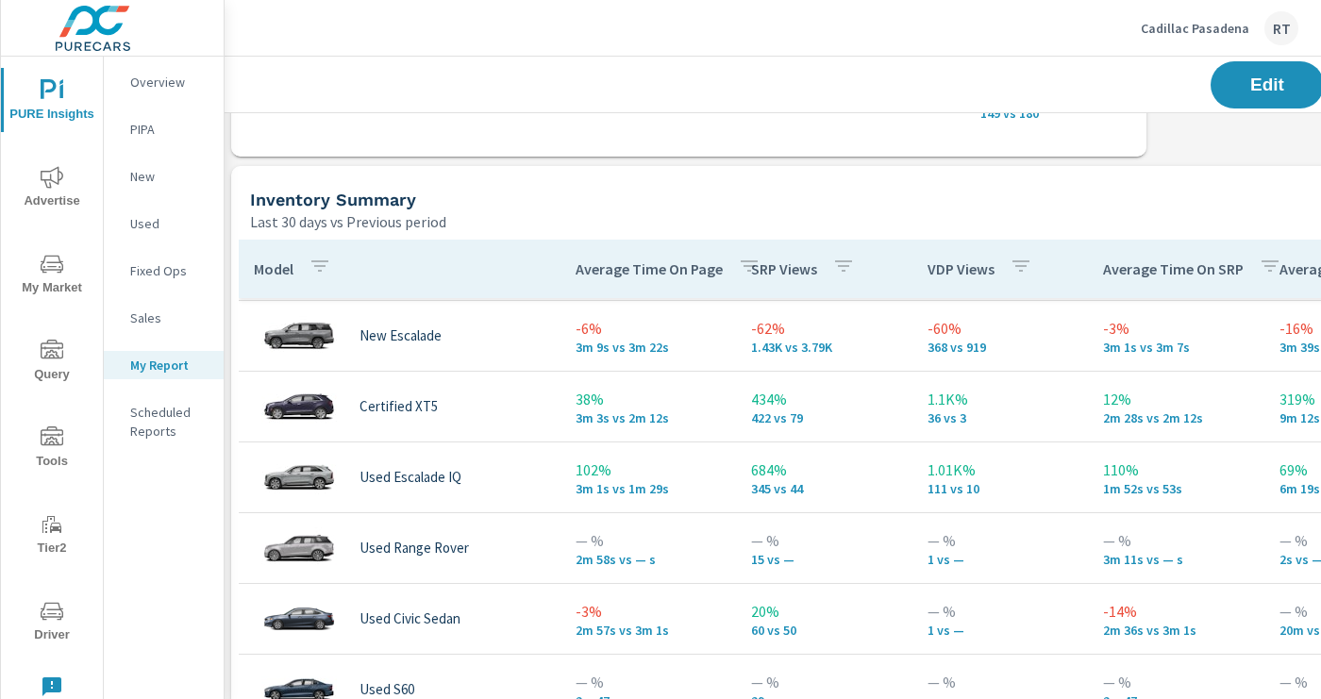
scroll to position [648, 0]
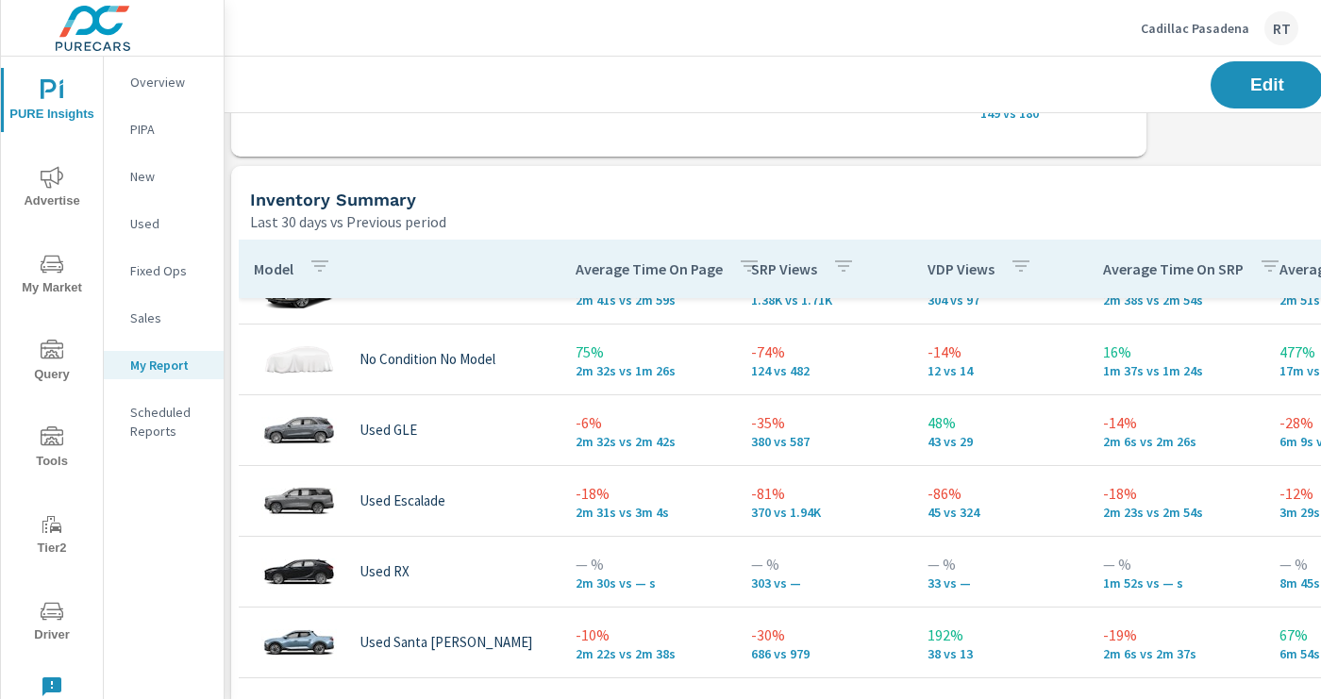
scroll to position [1429, 0]
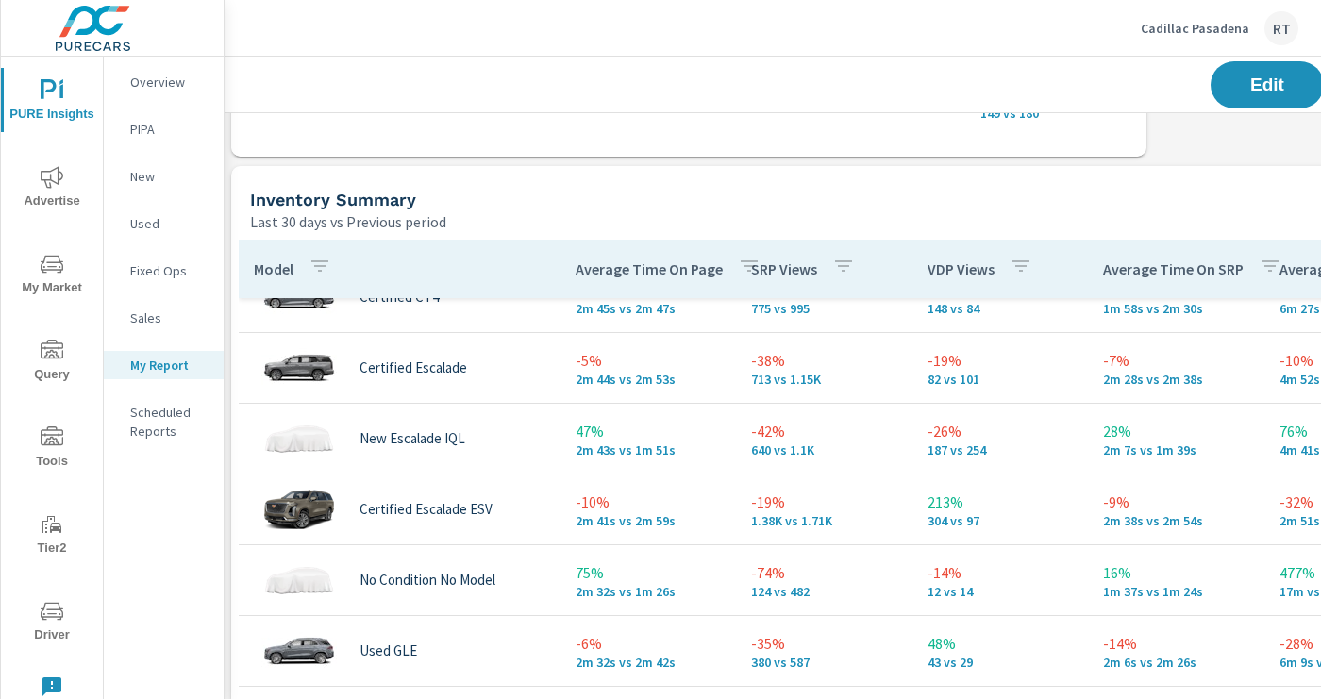
scroll to position [1130, 0]
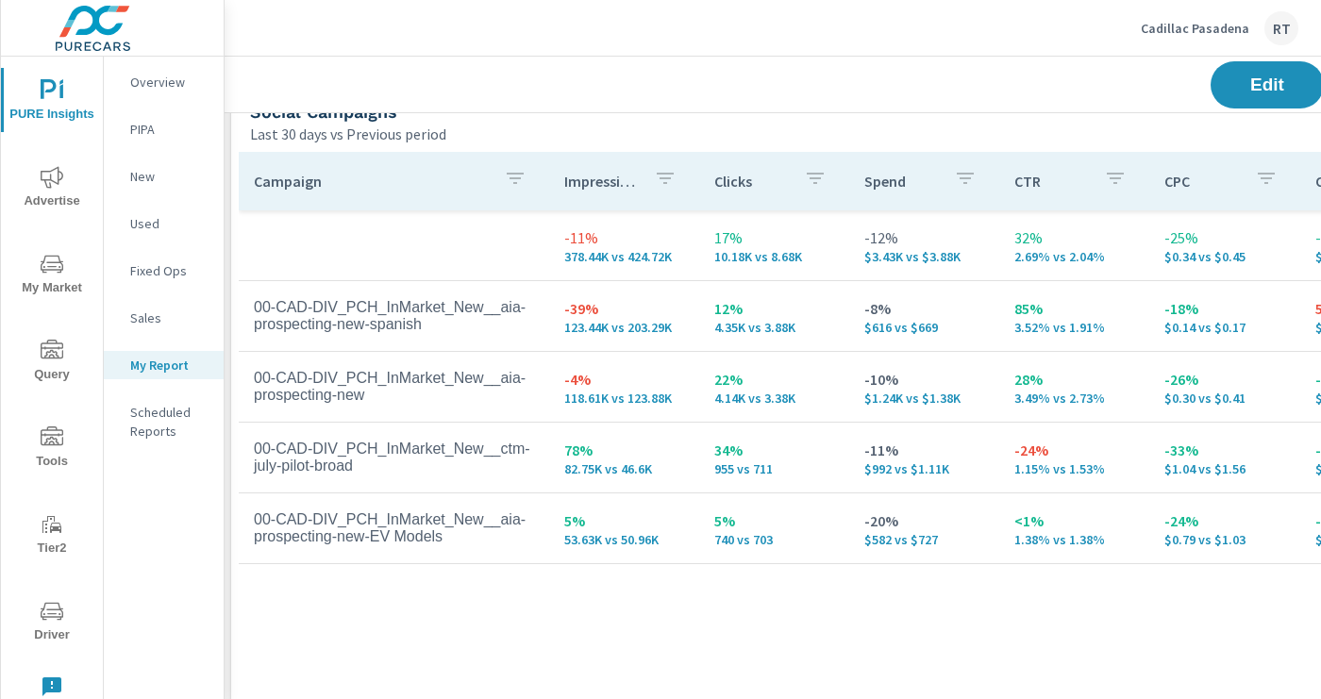
scroll to position [0, 3]
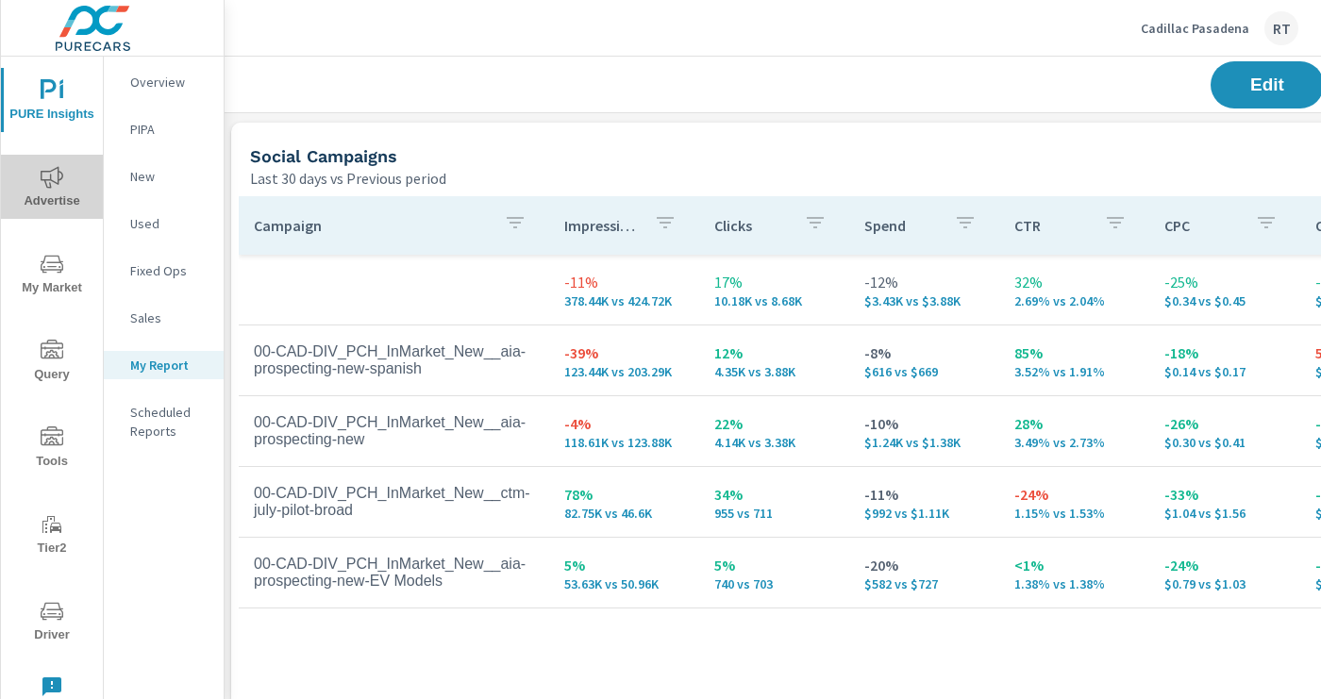
click at [56, 178] on icon "nav menu" at bounding box center [52, 177] width 23 height 23
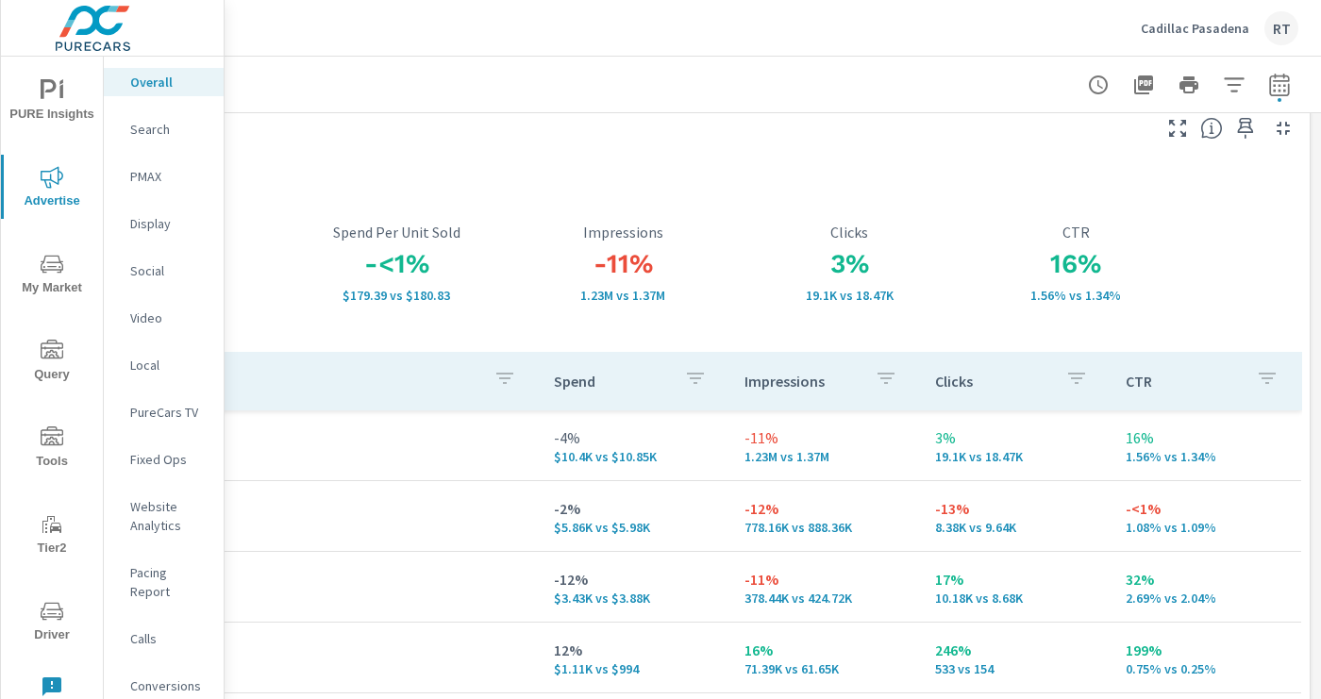
scroll to position [0, 300]
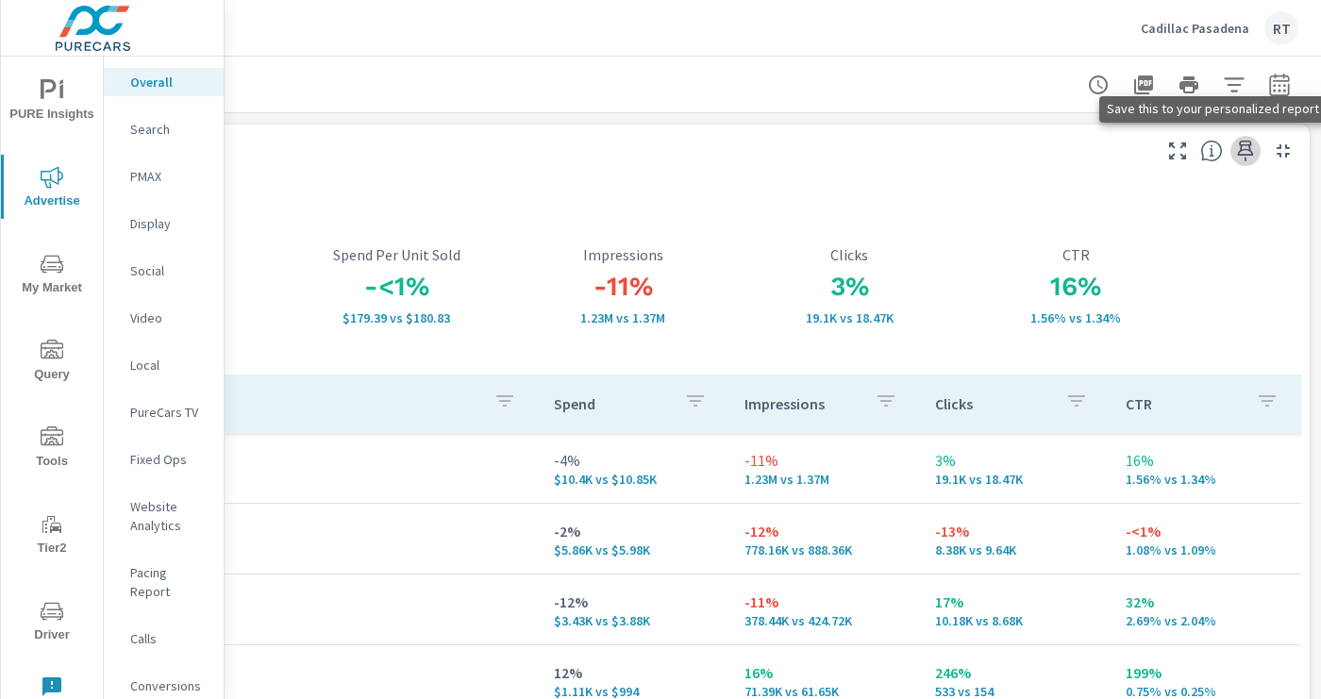
click at [1242, 150] on icon "button" at bounding box center [1246, 151] width 16 height 21
click at [1246, 148] on icon "button" at bounding box center [1245, 151] width 23 height 23
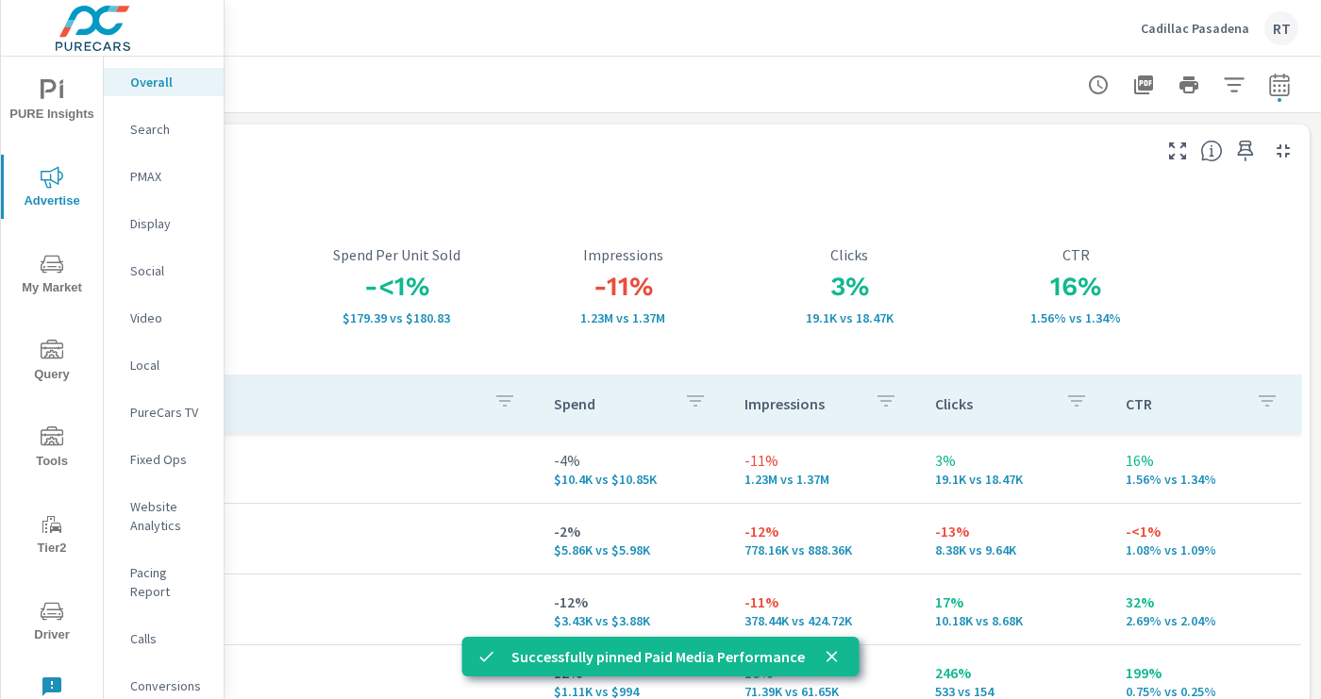
click at [146, 173] on p "PMAX" at bounding box center [169, 176] width 78 height 19
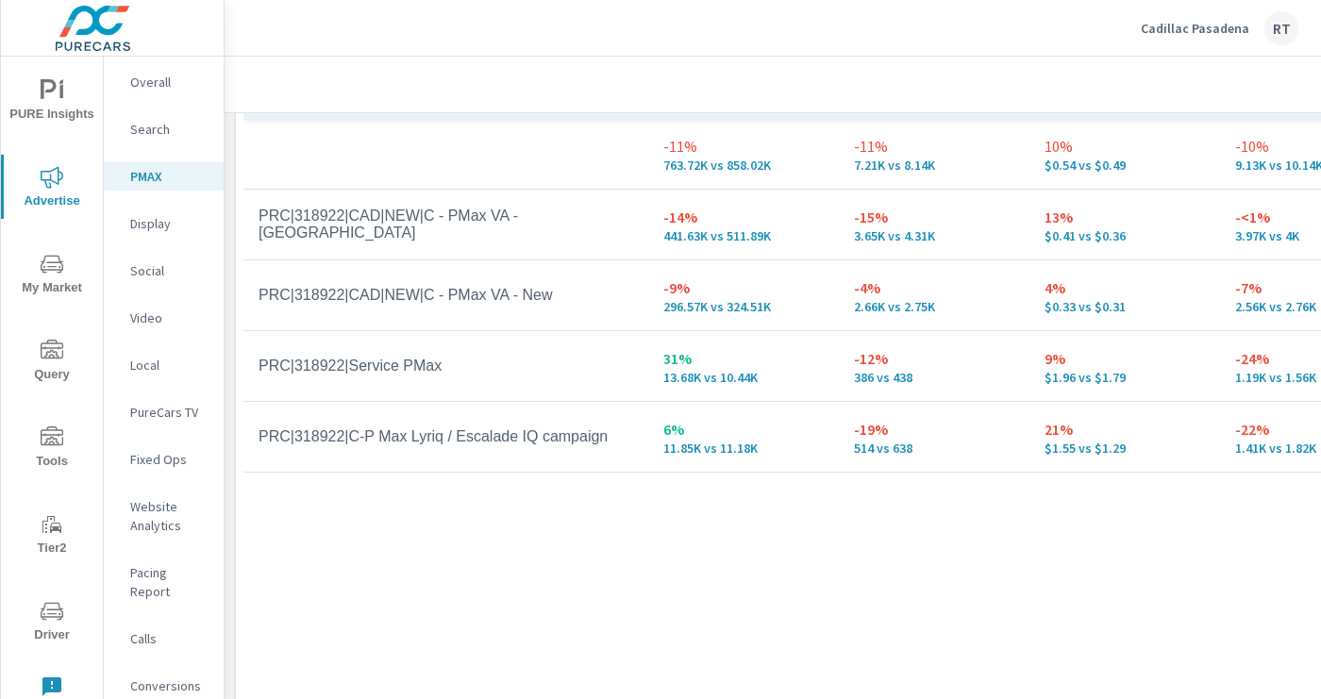
scroll to position [424, 0]
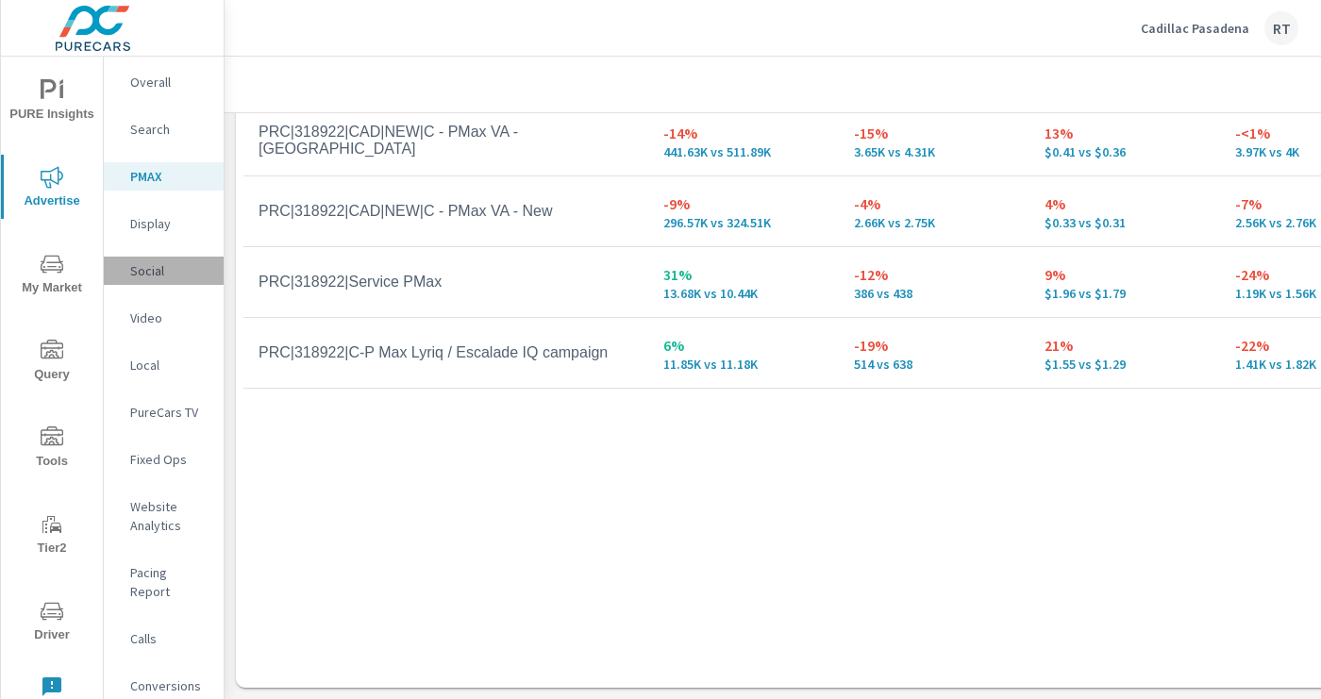
click at [143, 269] on p "Social" at bounding box center [169, 270] width 78 height 19
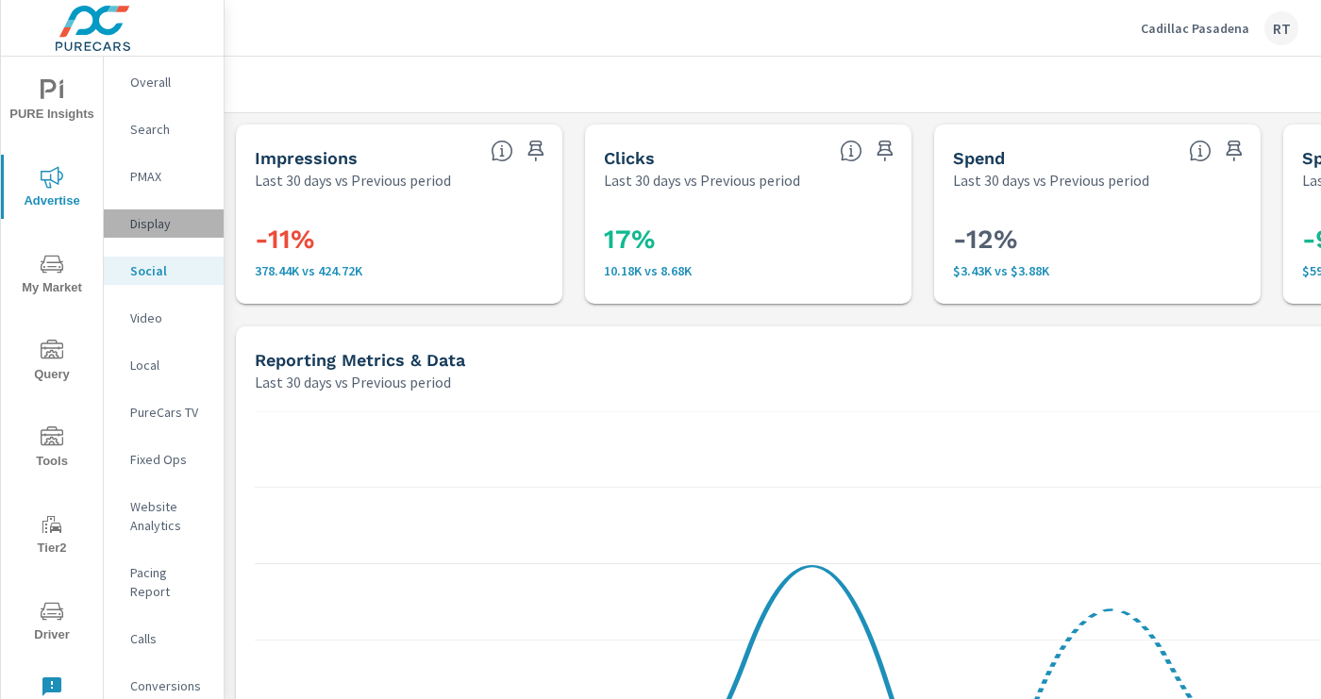
click at [167, 229] on p "Display" at bounding box center [169, 223] width 78 height 19
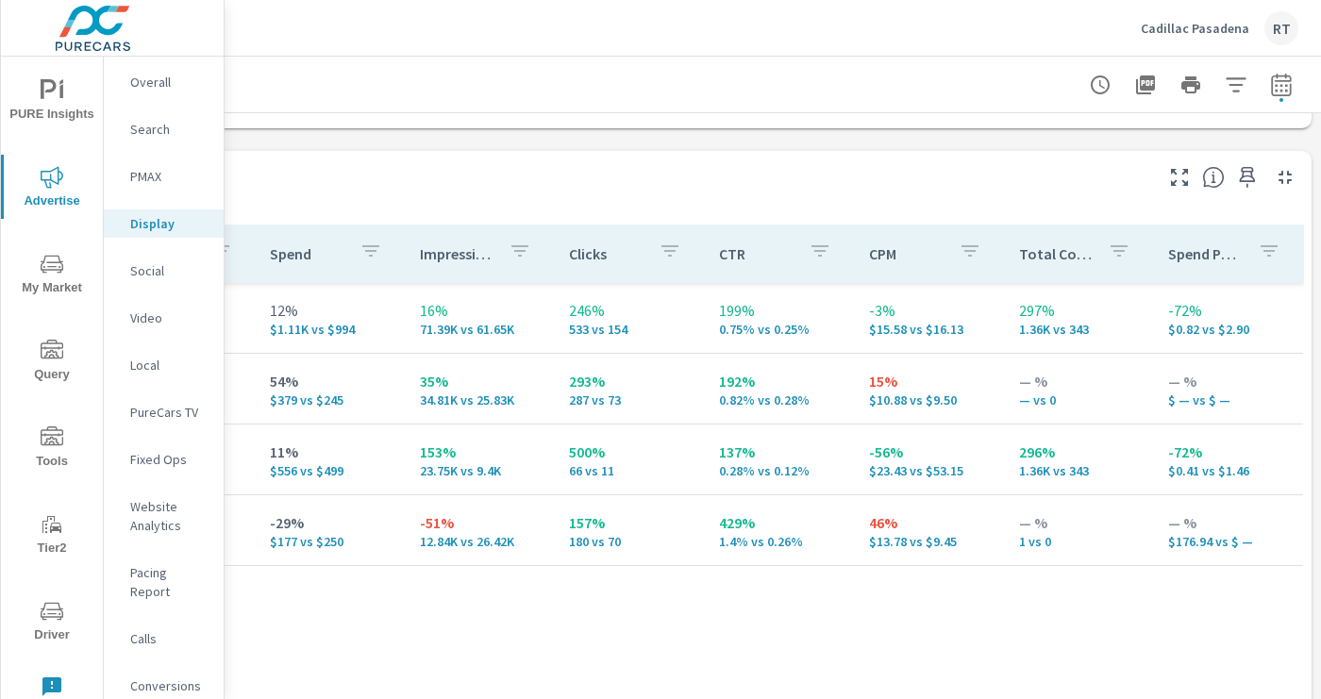
scroll to position [781, 300]
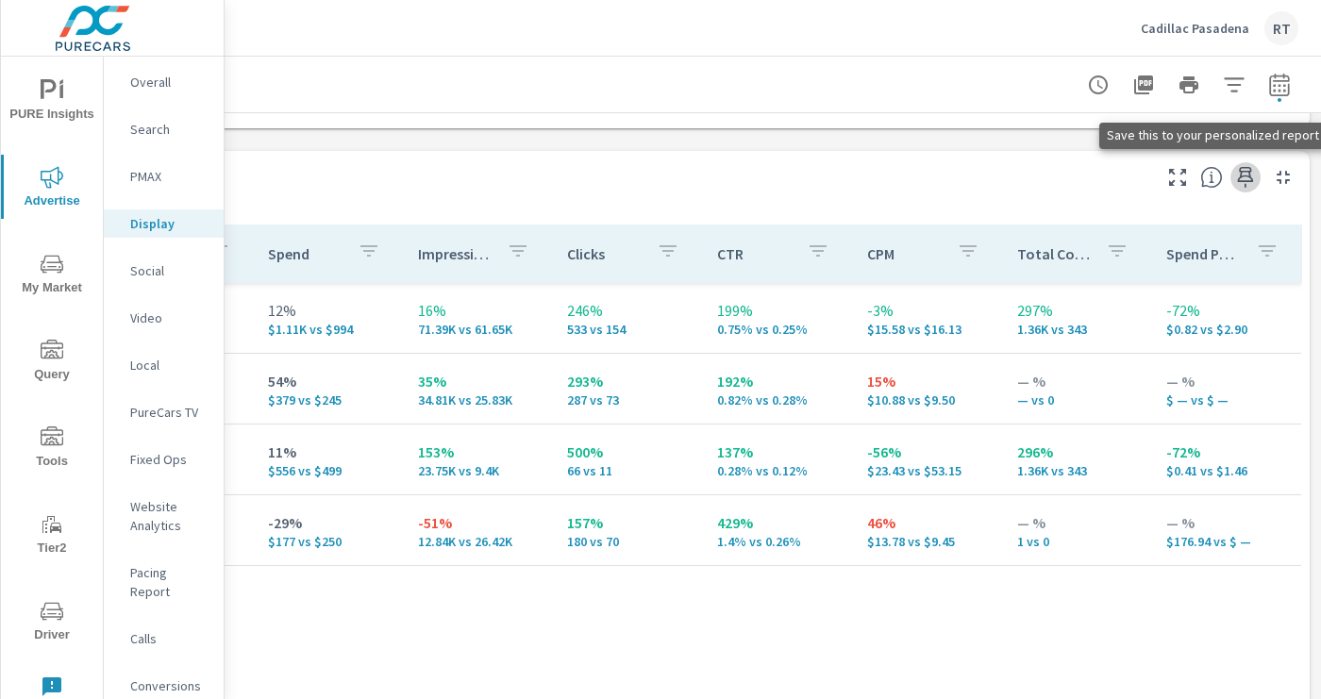
click at [1244, 179] on icon "button" at bounding box center [1245, 177] width 23 height 23
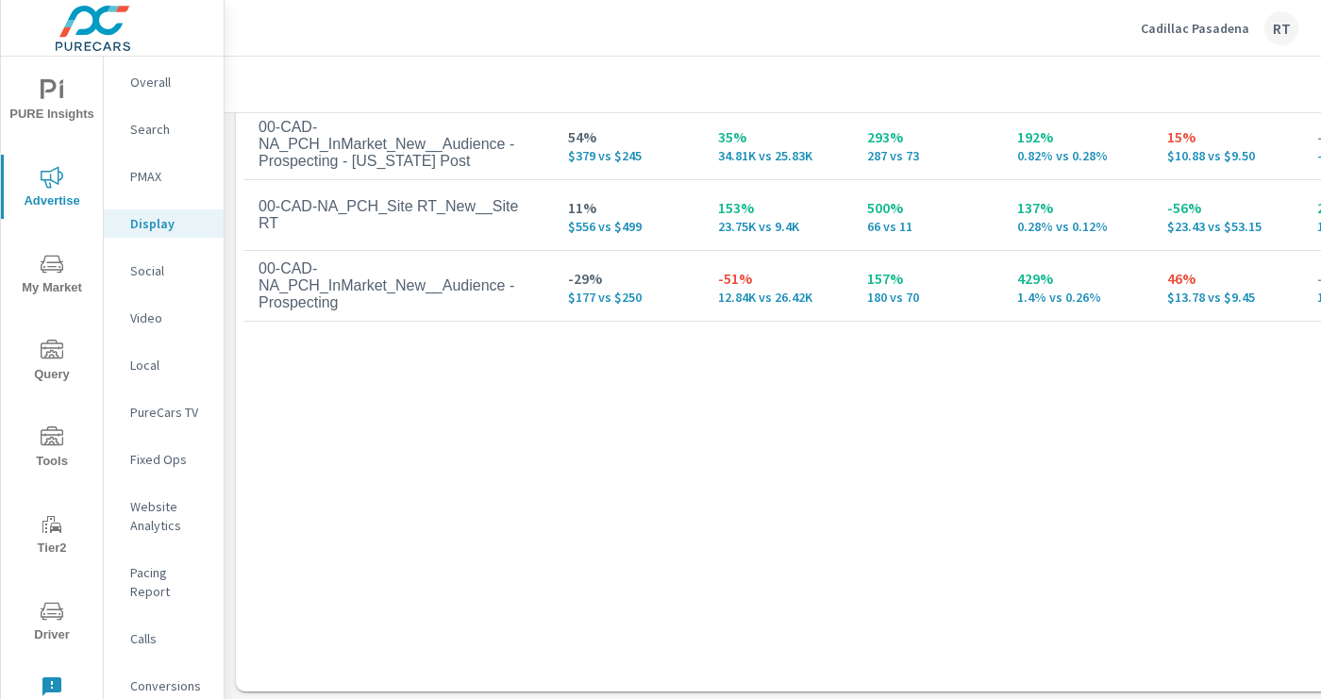
scroll to position [1029, 0]
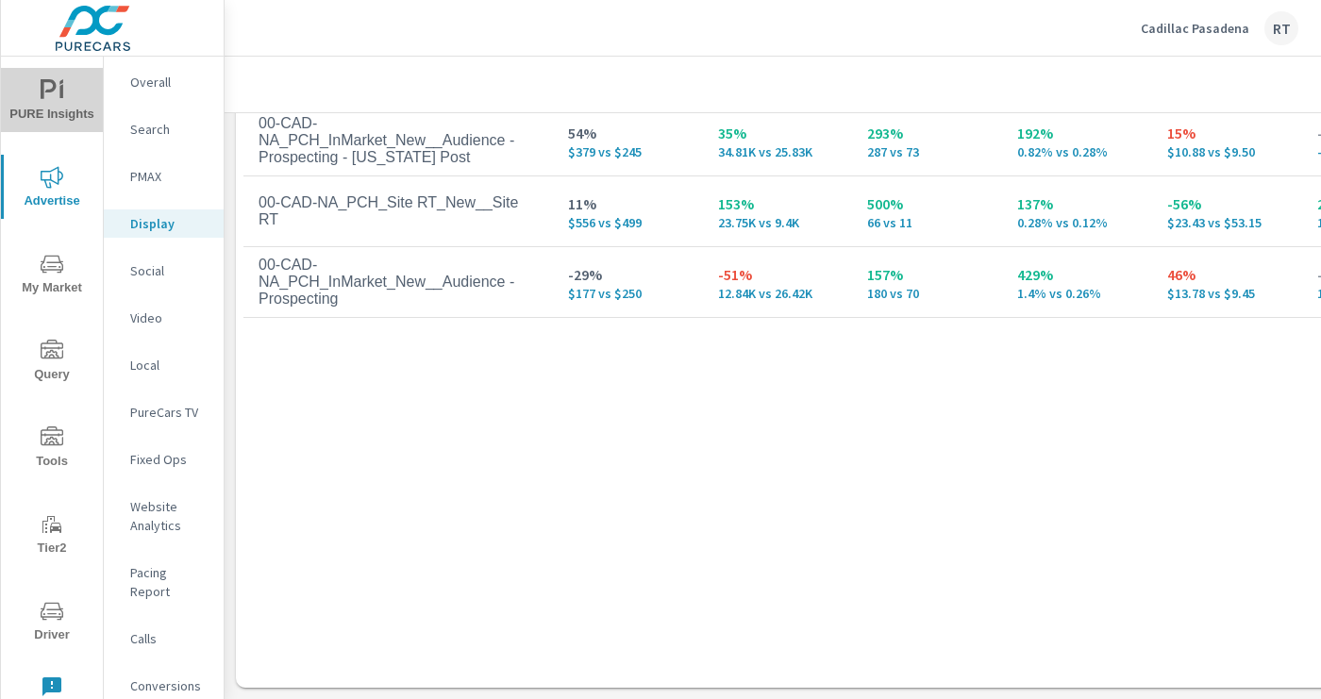
click at [42, 104] on span "PURE Insights" at bounding box center [52, 102] width 91 height 46
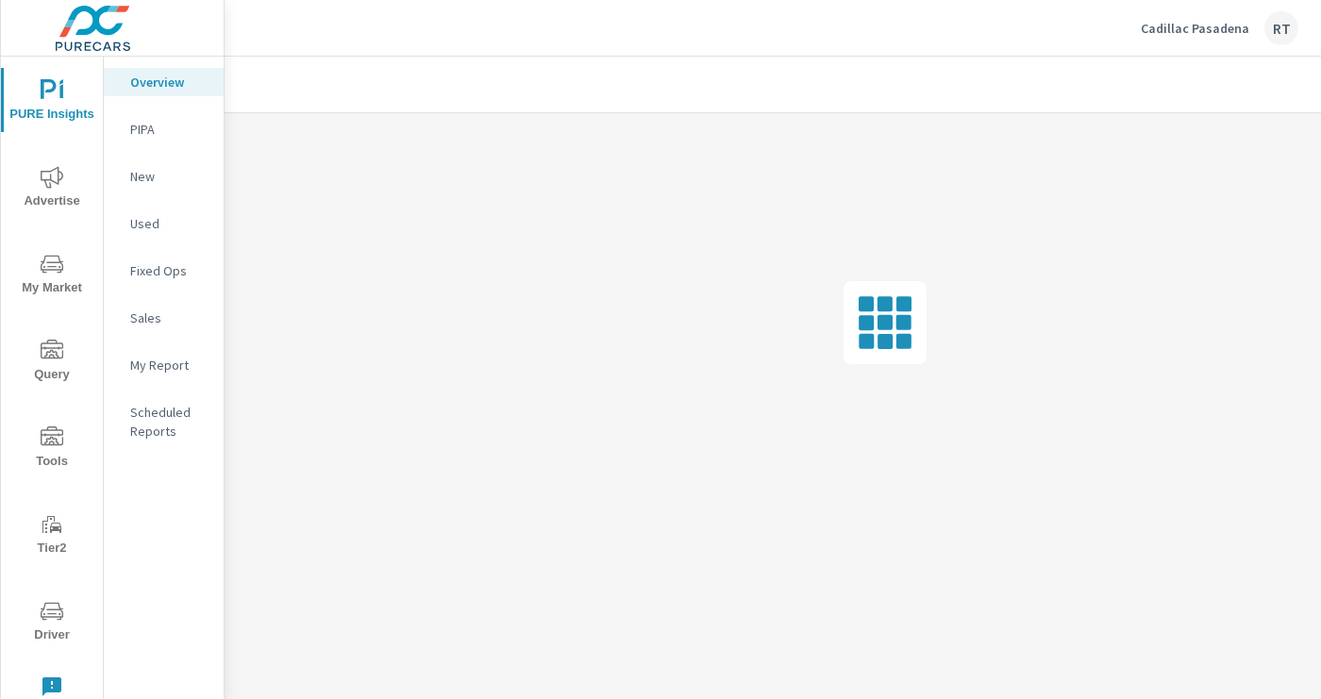
click at [153, 365] on p "My Report" at bounding box center [169, 365] width 78 height 19
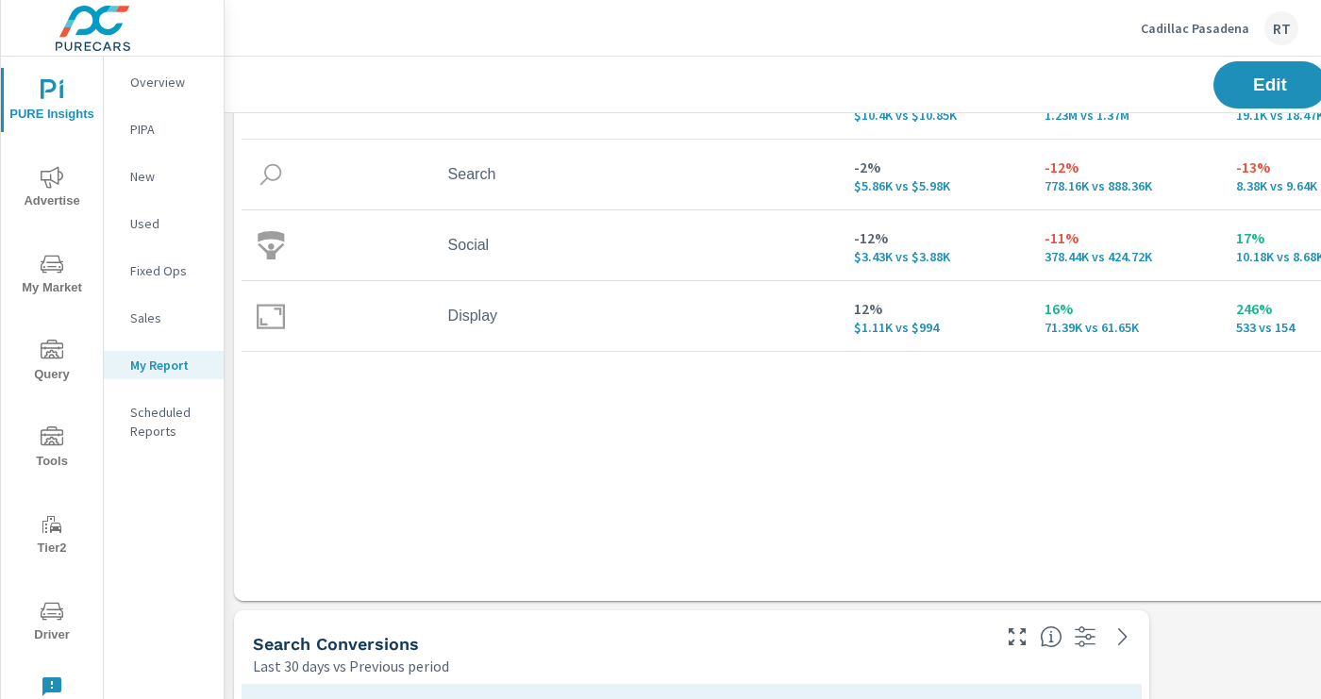
scroll to position [2336, 0]
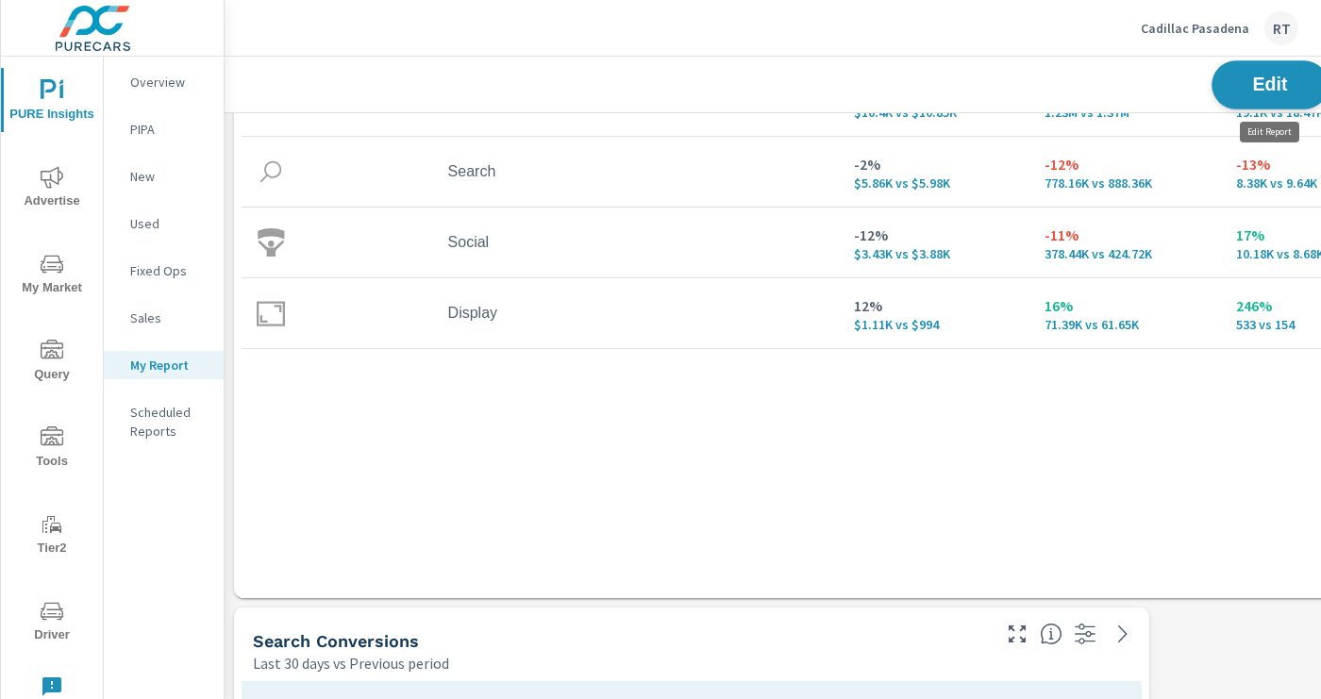
click at [1231, 89] on span "Edit" at bounding box center [1269, 84] width 77 height 18
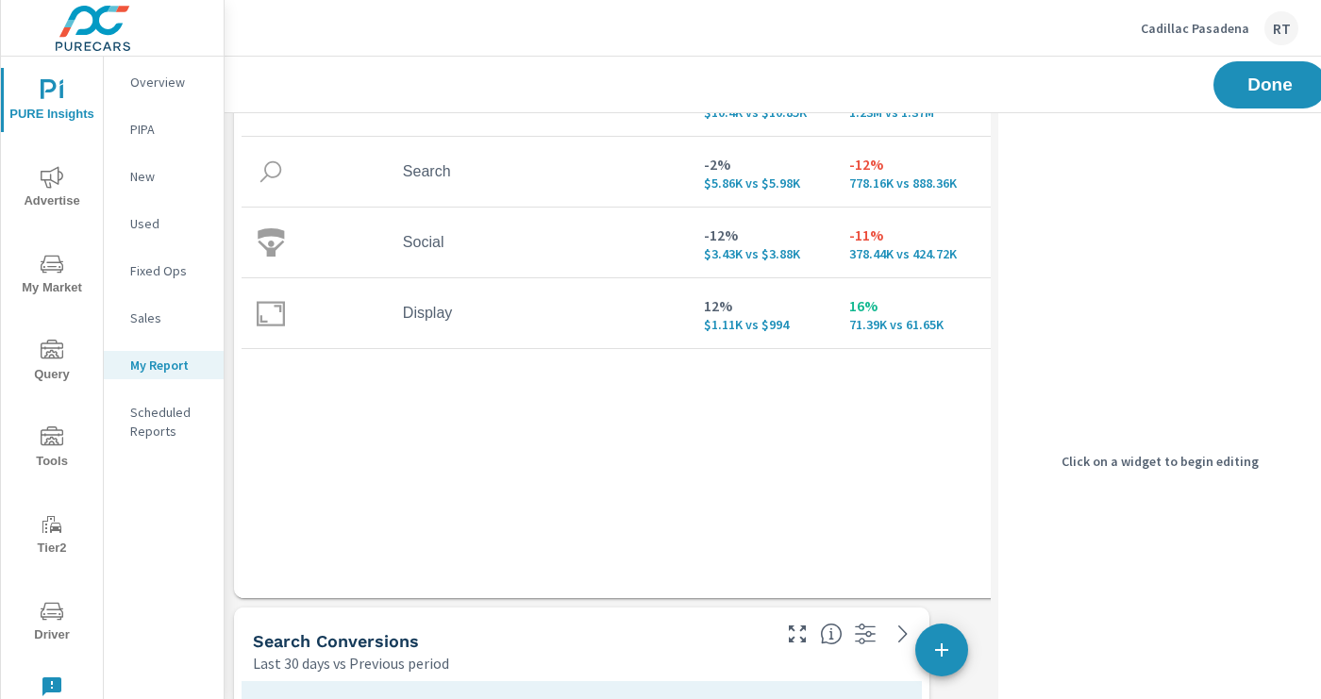
click at [571, 552] on div "Channel Spend Impressions Clicks CTR -4% $10.4K vs $10.85K -11% 1.23M vs 1.37M …" at bounding box center [758, 285] width 1032 height 555
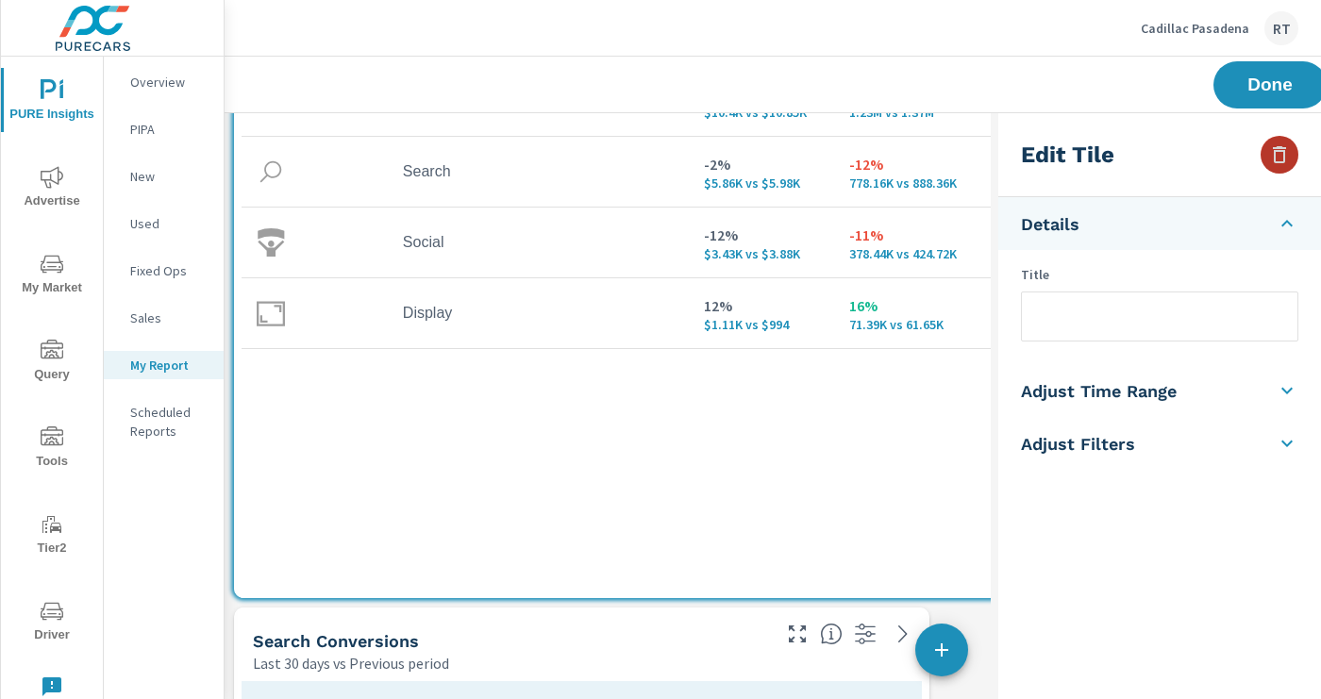
click at [1277, 147] on icon "button" at bounding box center [1279, 154] width 13 height 17
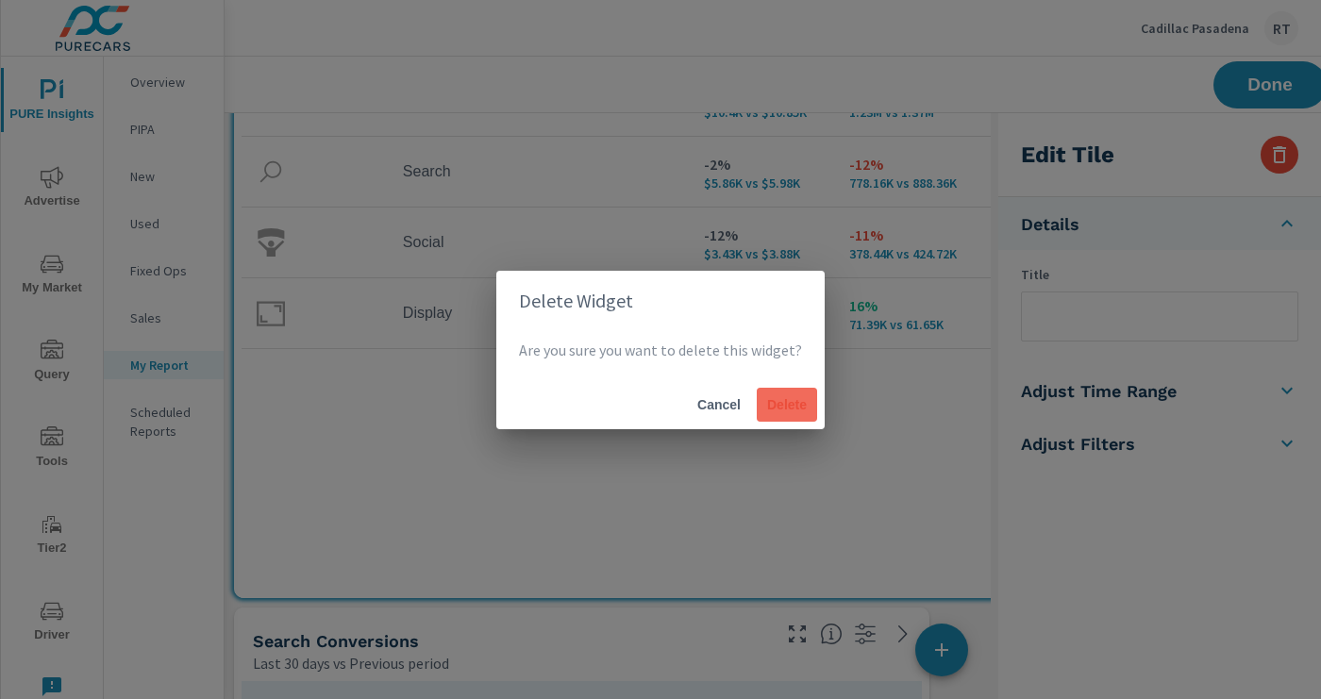
click at [780, 406] on span "Delete" at bounding box center [786, 404] width 45 height 17
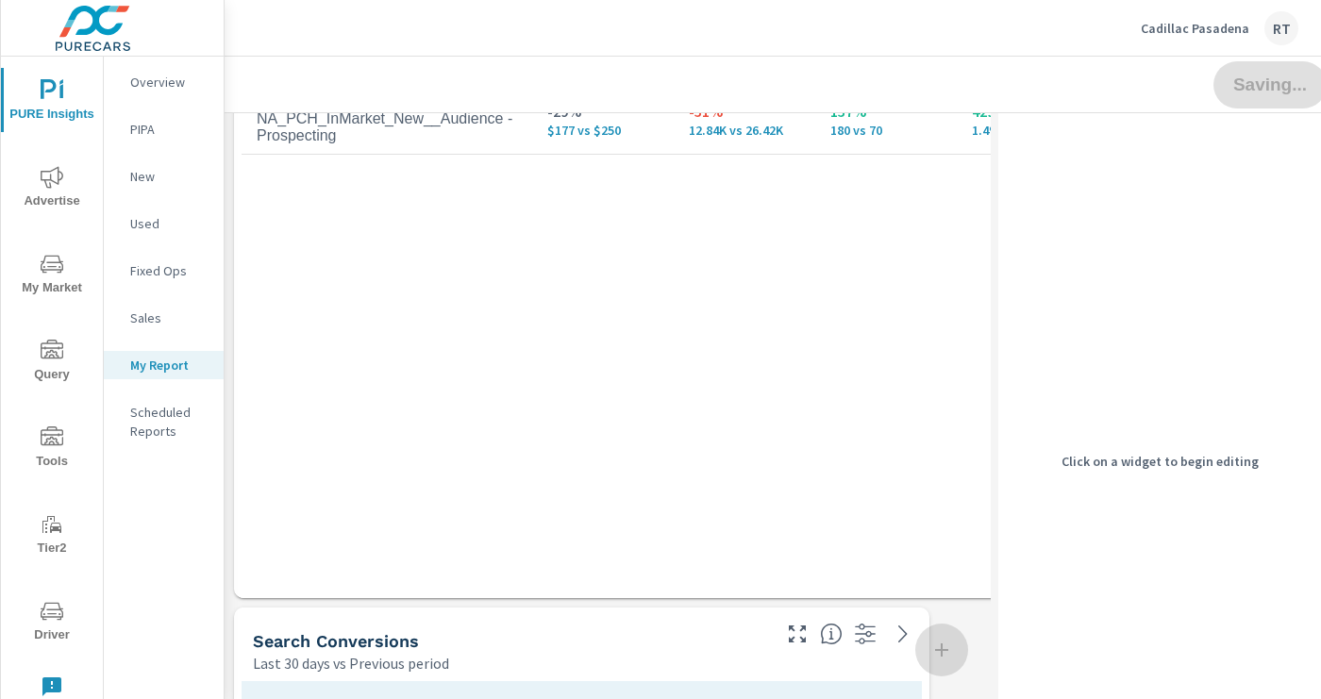
scroll to position [9, 9]
click at [1262, 79] on span "Done" at bounding box center [1269, 84] width 77 height 18
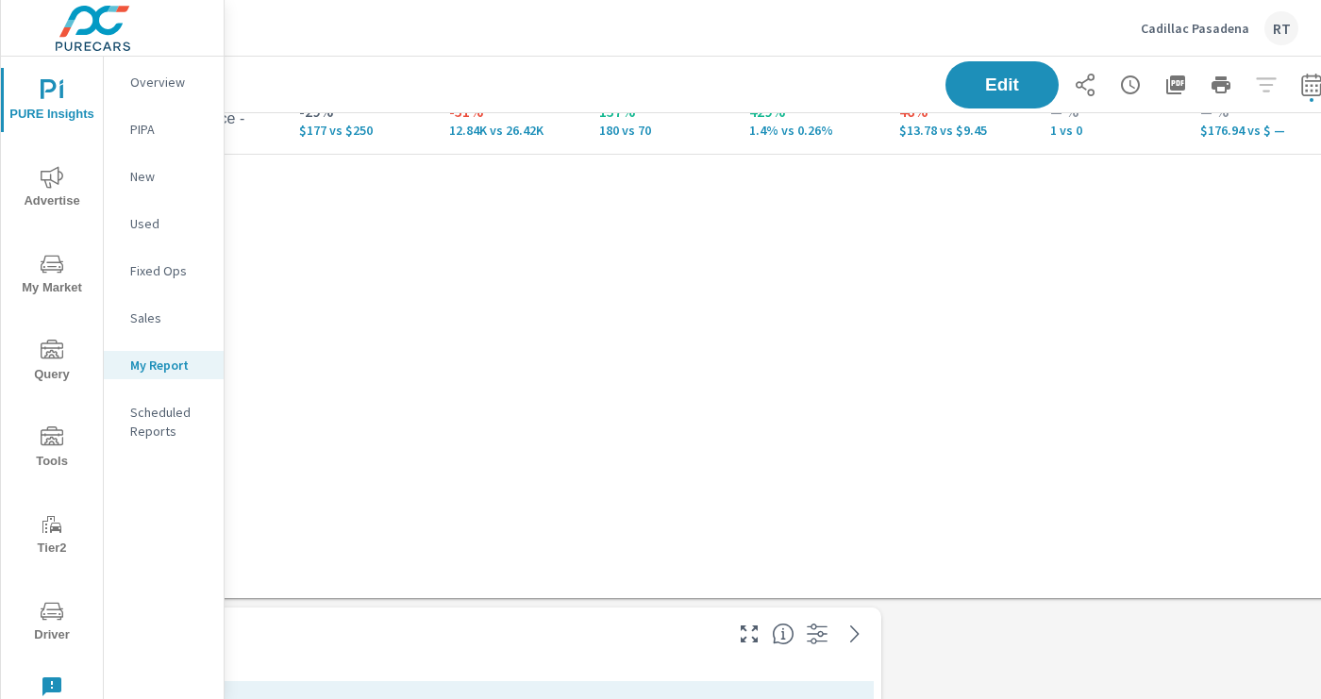
scroll to position [2336, 300]
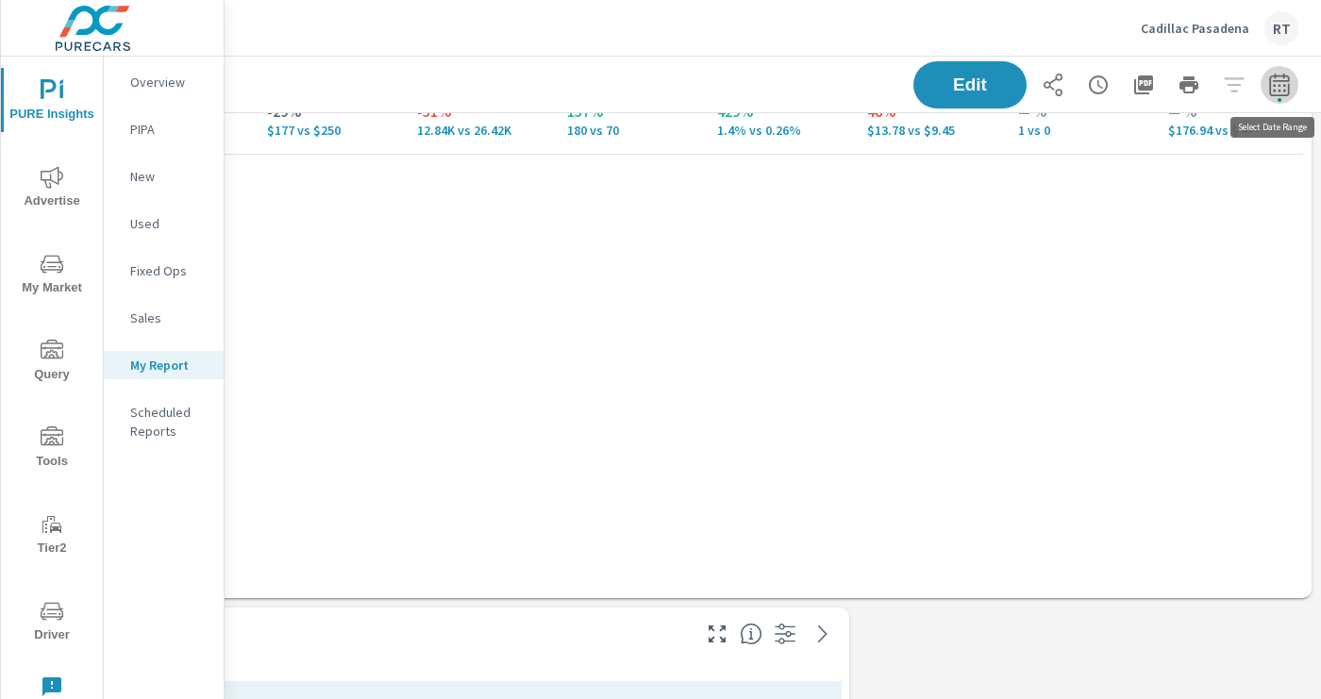
click at [1280, 79] on icon "button" at bounding box center [1279, 85] width 23 height 23
select select "Last 30 days"
select select "Previous period"
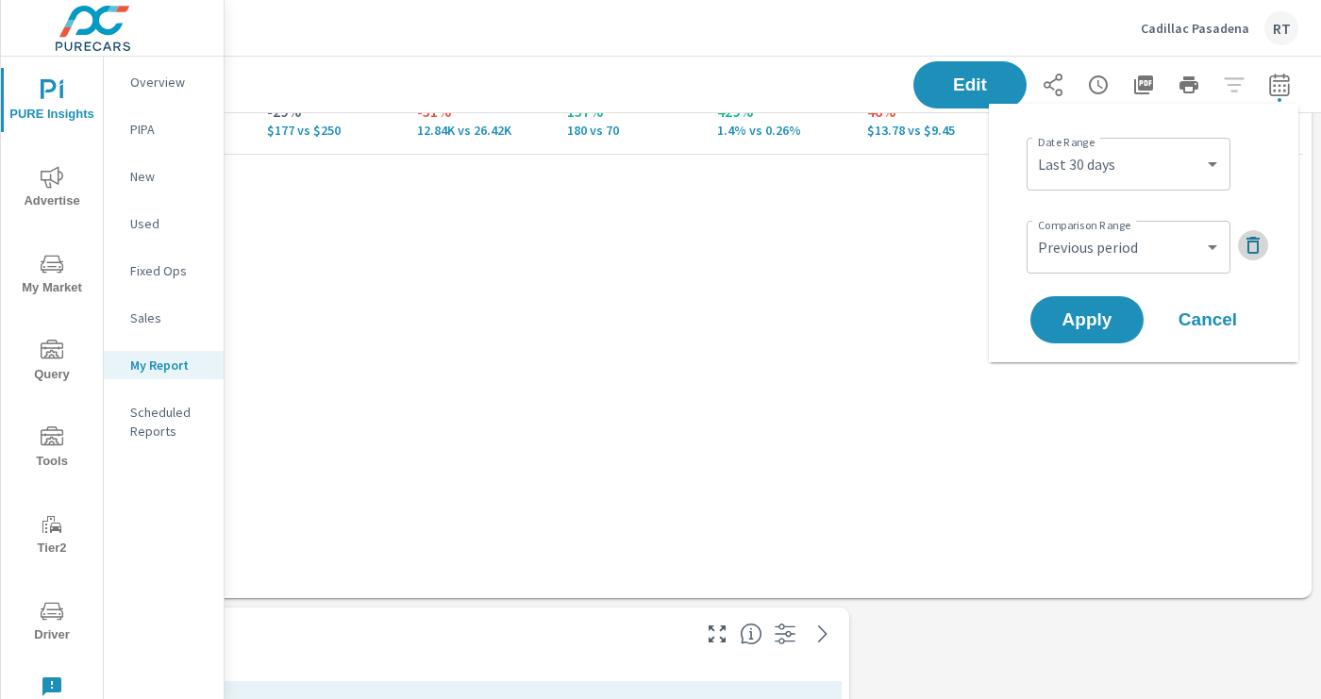
click at [1254, 243] on icon "button" at bounding box center [1253, 245] width 23 height 23
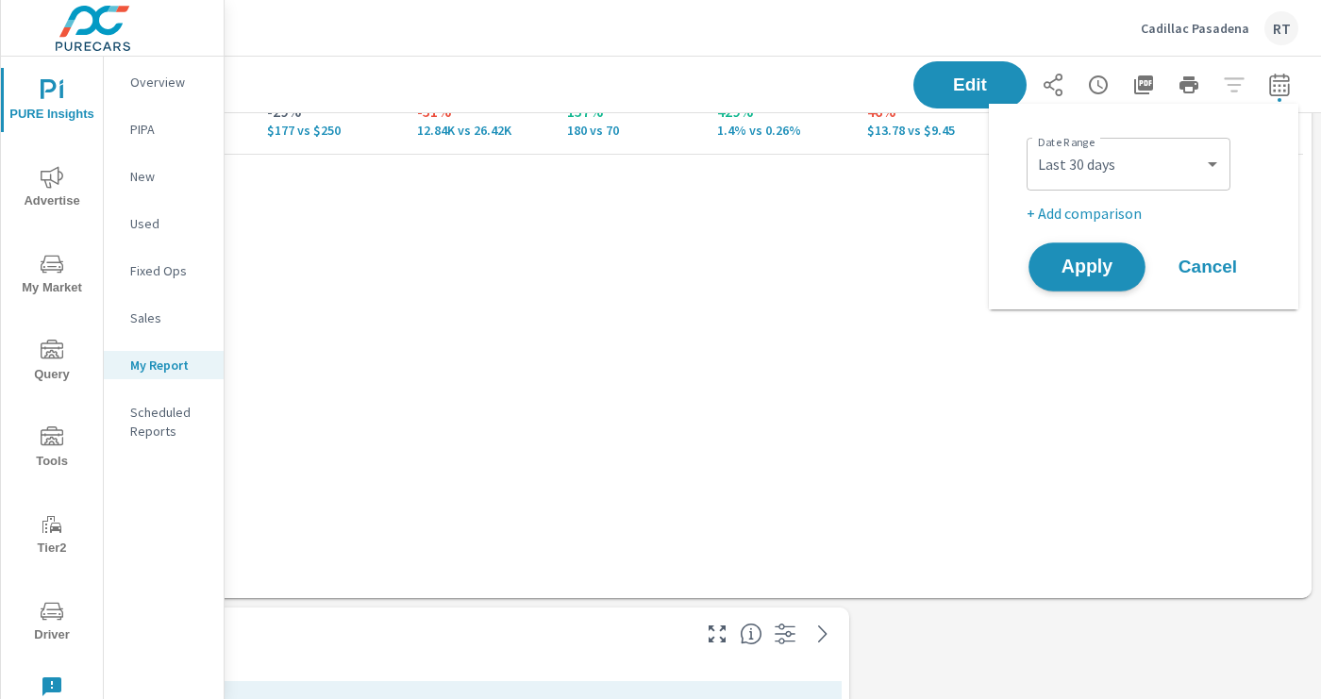
click at [1074, 273] on span "Apply" at bounding box center [1086, 268] width 77 height 18
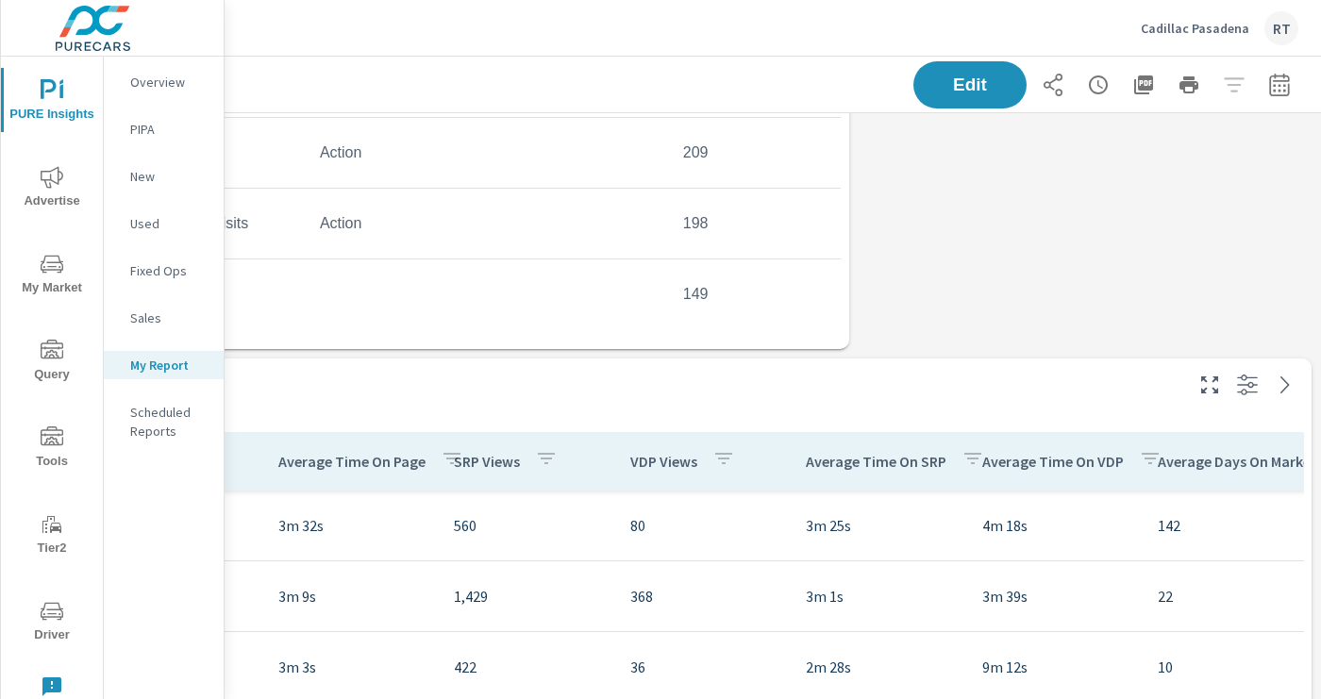
scroll to position [3492, 300]
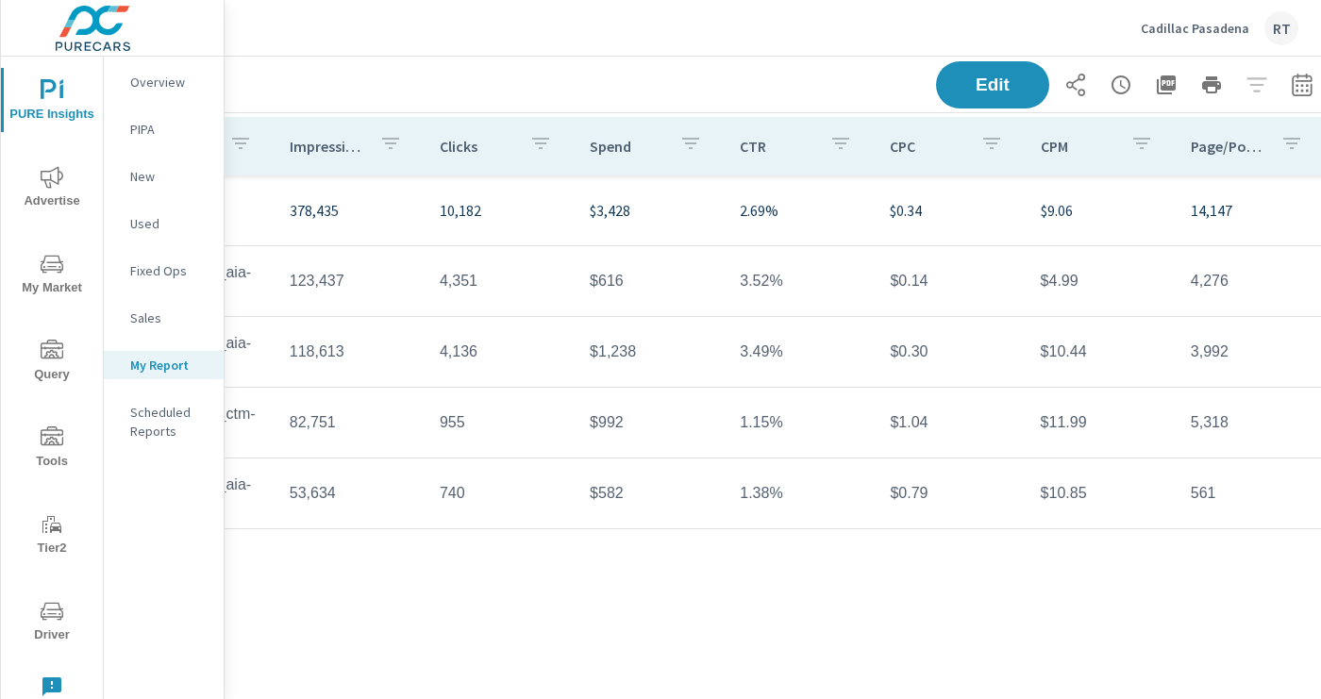
scroll to position [82, 294]
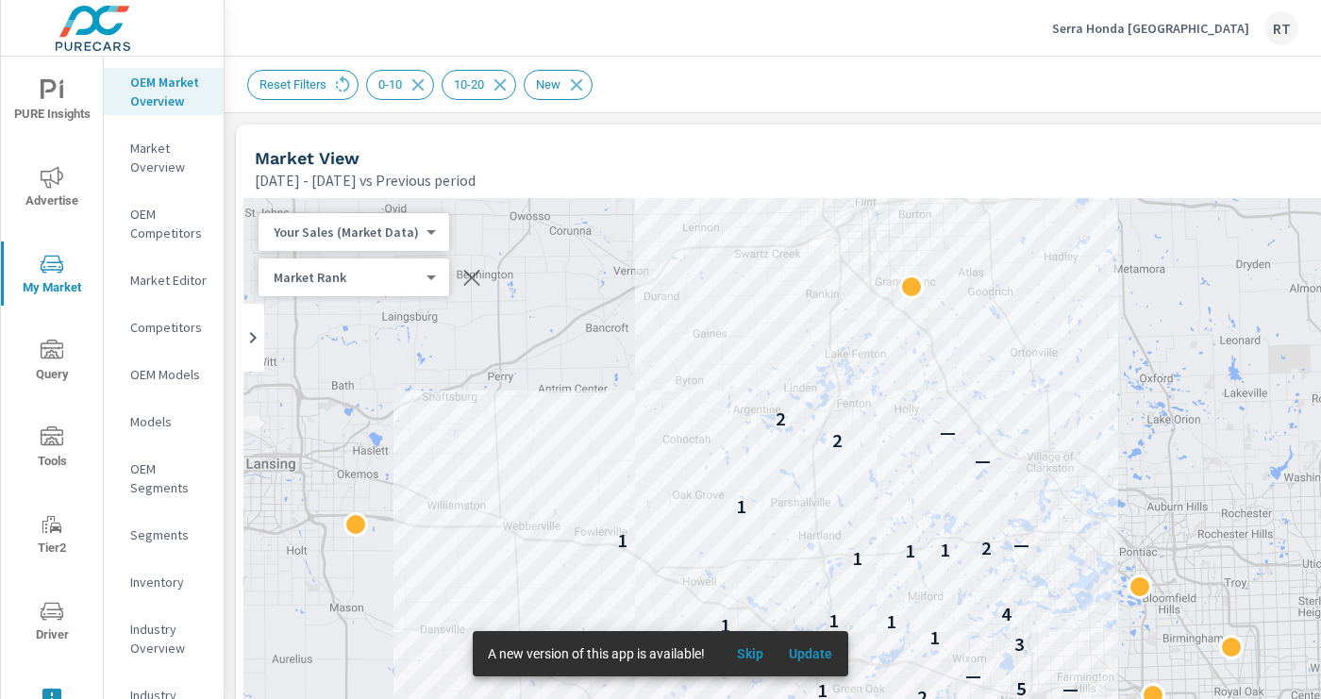
scroll to position [516, 0]
click at [1156, 26] on p "Serra Honda [GEOGRAPHIC_DATA]" at bounding box center [1150, 28] width 197 height 17
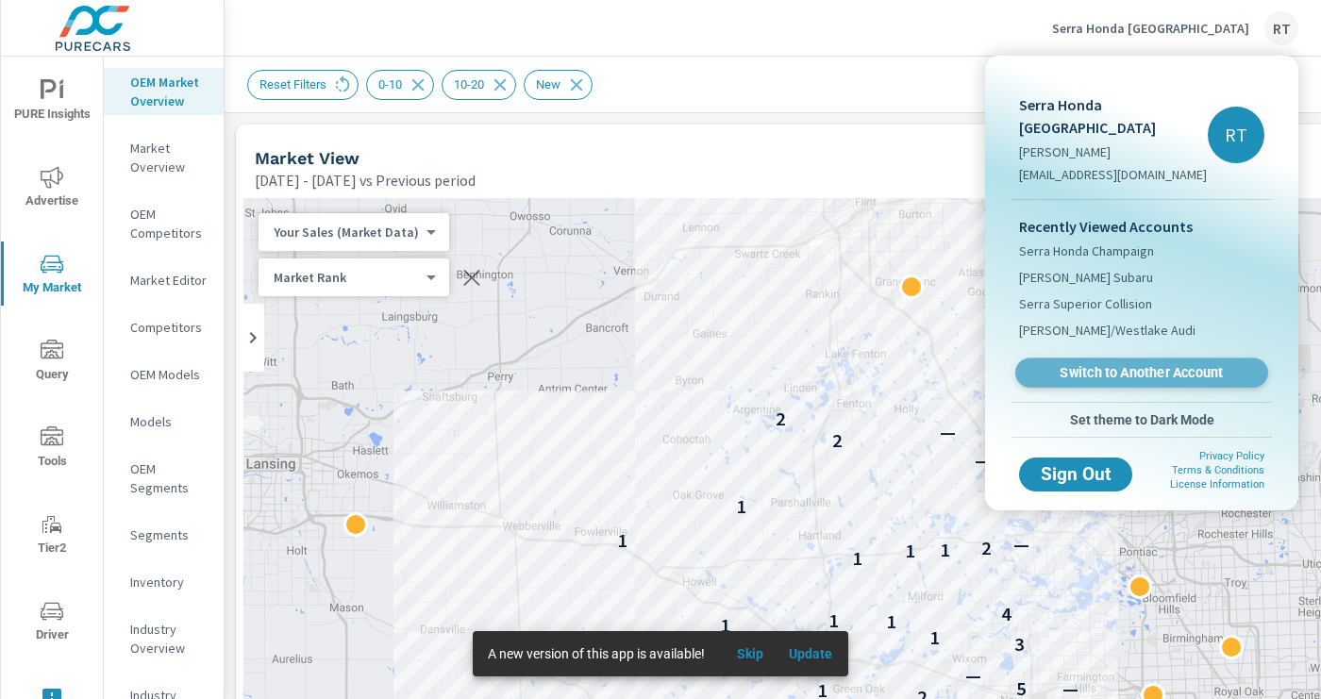
click at [1078, 364] on span "Switch to Another Account" at bounding box center [1141, 373] width 231 height 18
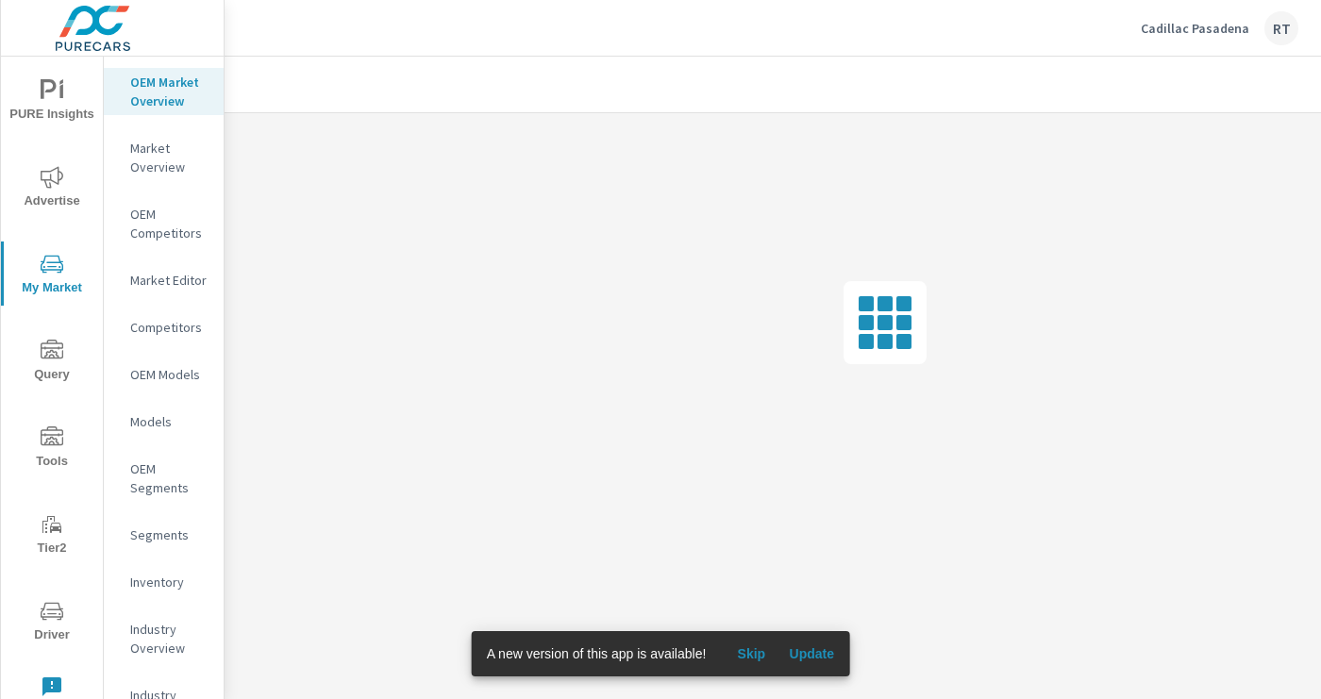
click at [760, 657] on span "Skip" at bounding box center [750, 653] width 45 height 17
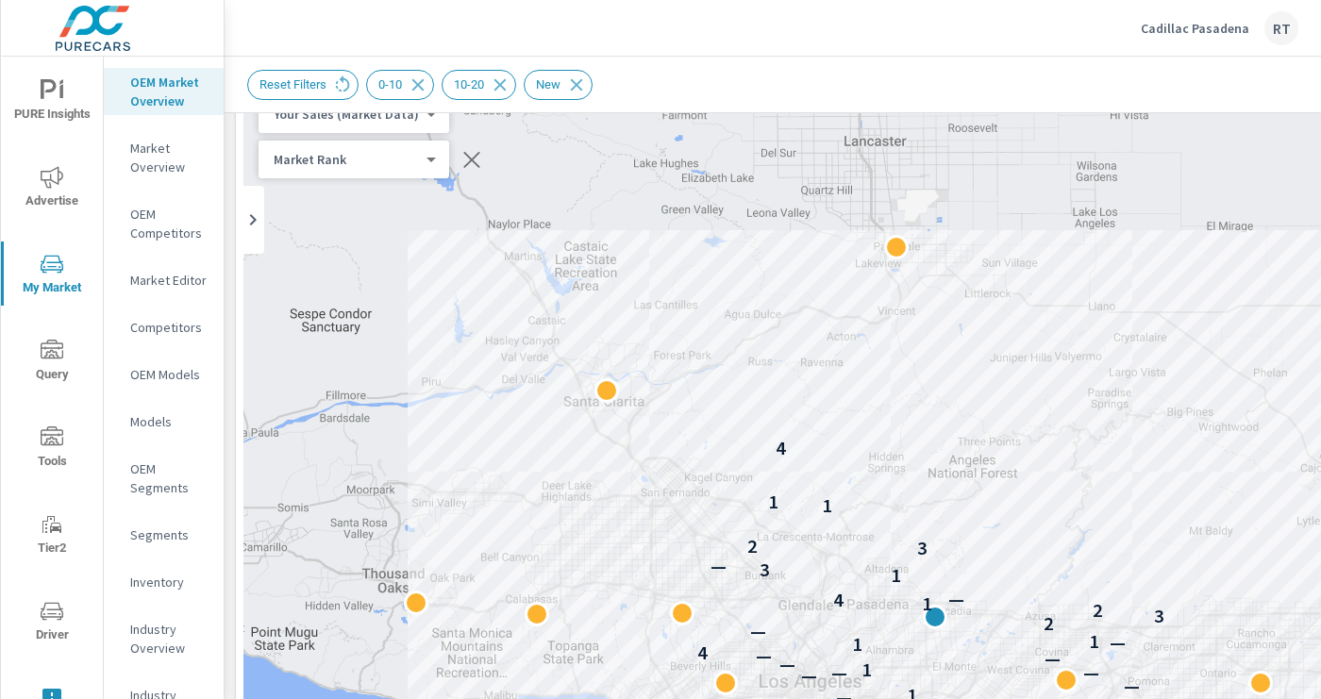
scroll to position [113, 0]
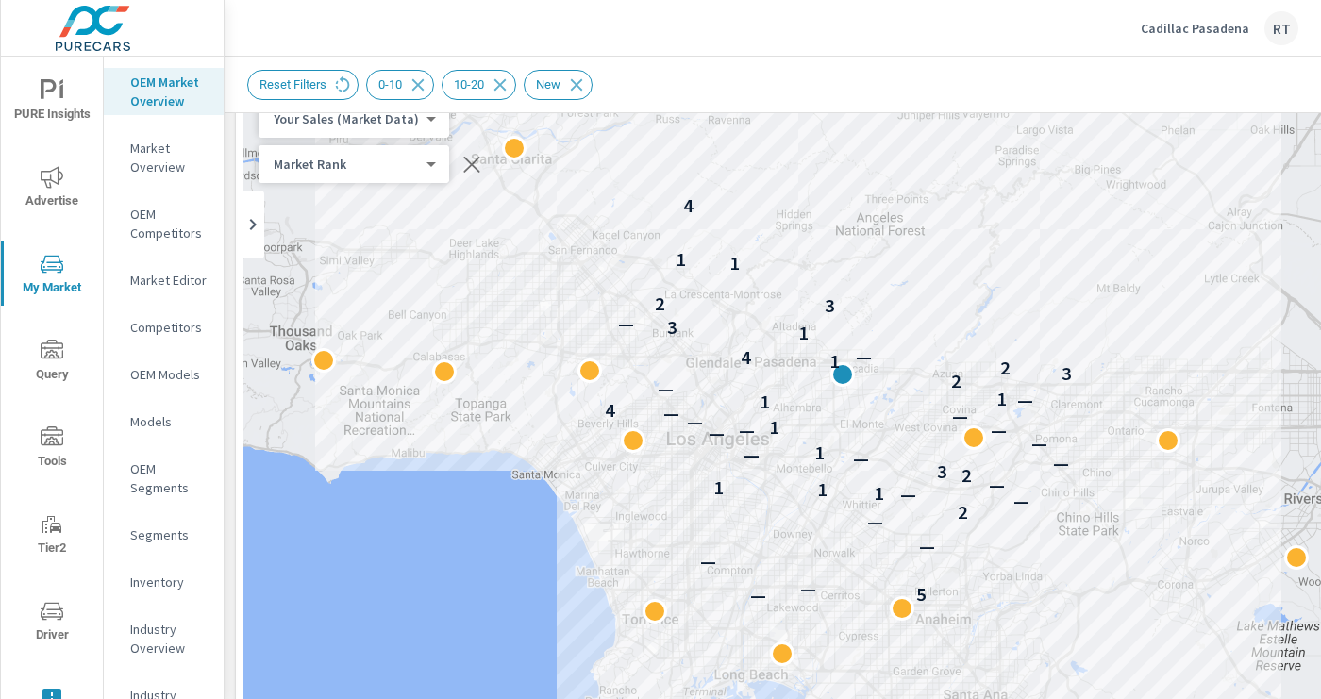
drag, startPoint x: 944, startPoint y: 474, endPoint x: 853, endPoint y: 225, distance: 264.5
click at [853, 225] on div "— 5 — — — — 2 — — 1 1 1 — 2 3 — — — 1 — — — — 1 — — — 4 1 — 1 — 2 3 2 1 4 — 1 3…" at bounding box center [922, 609] width 1359 height 1049
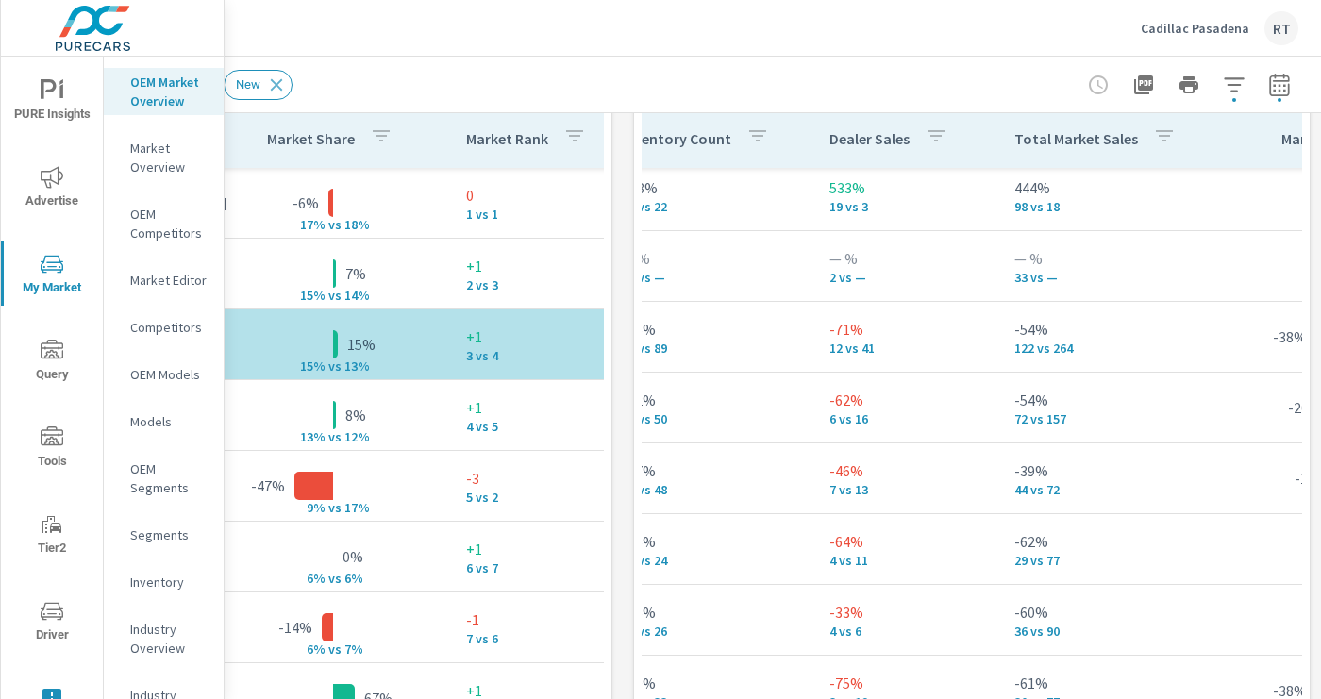
scroll to position [149, 0]
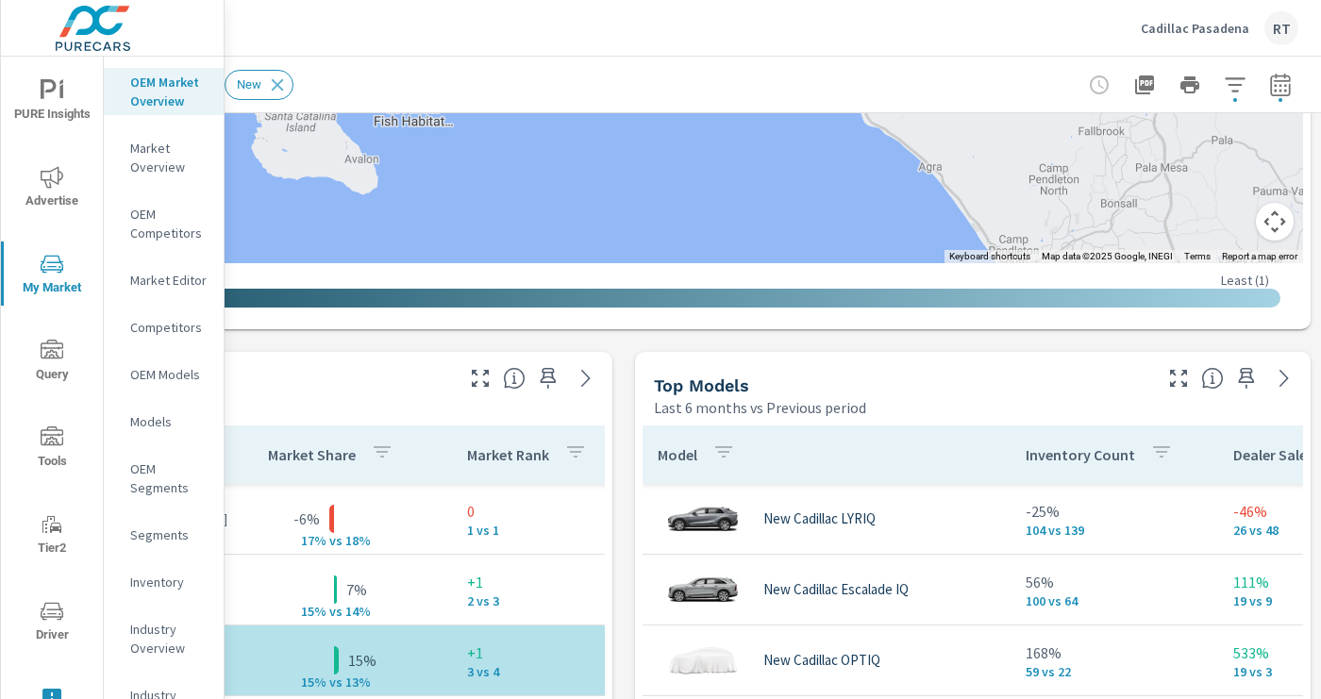
scroll to position [977, 299]
